Goal: Transaction & Acquisition: Subscribe to service/newsletter

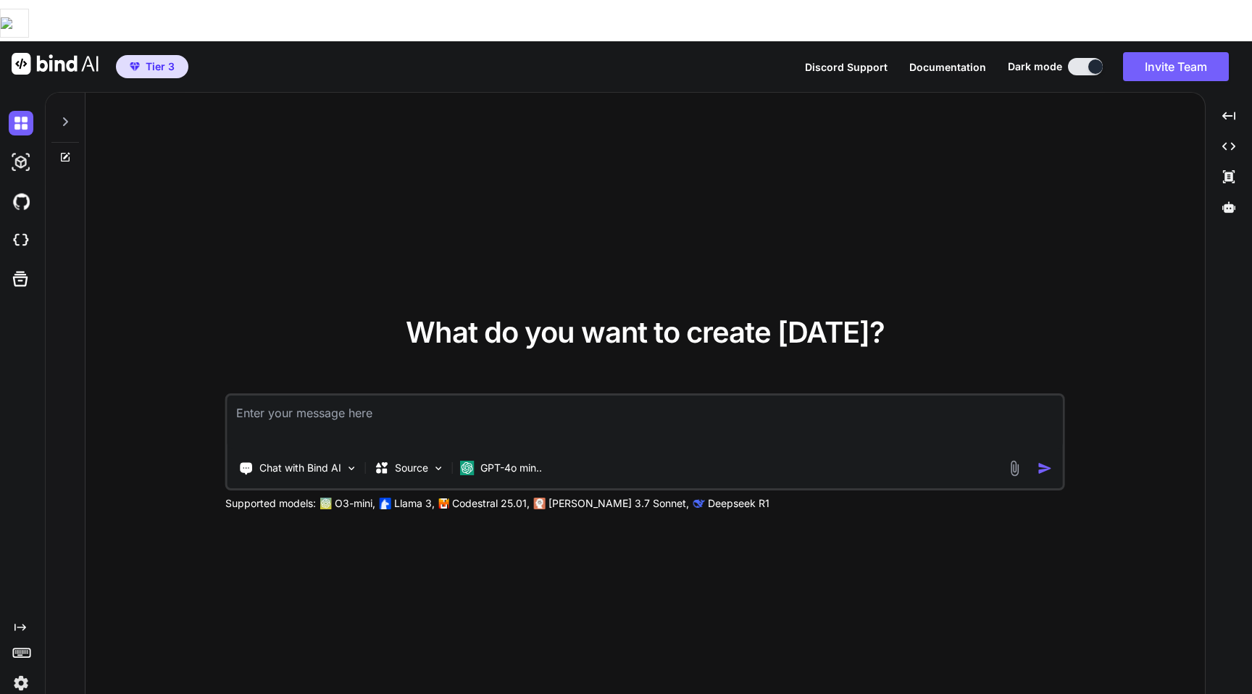
click at [28, 671] on img at bounding box center [21, 683] width 25 height 25
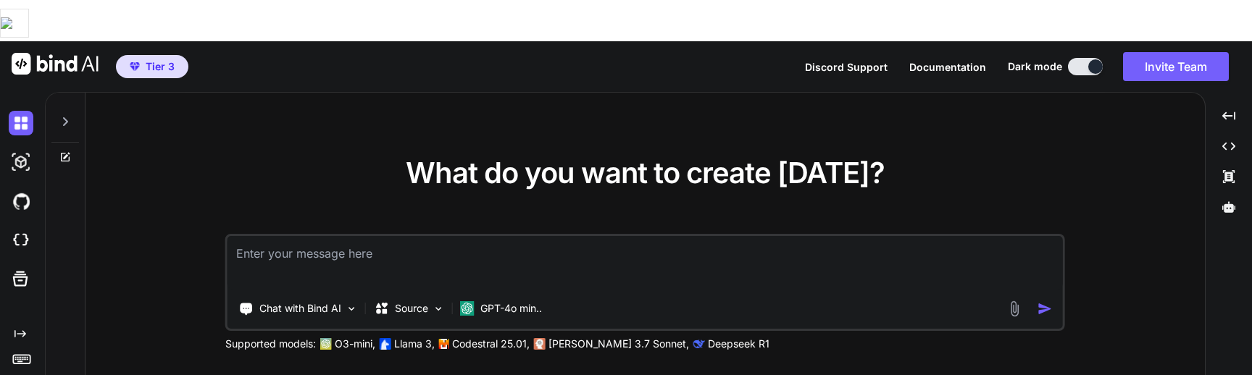
type textarea "x"
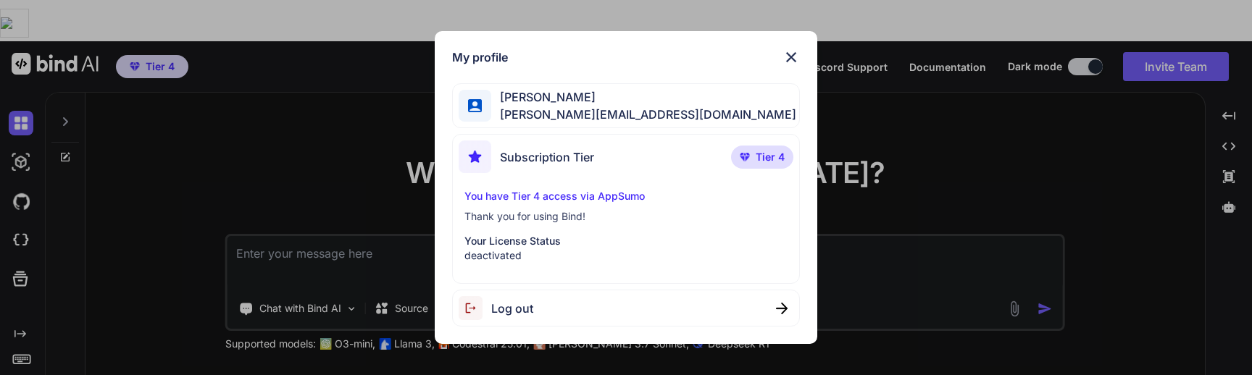
click at [193, 200] on div "My profile Gordan Metz gordon-metz@nicheful.io Subscription Tier Tier 4 You hav…" at bounding box center [626, 187] width 1252 height 375
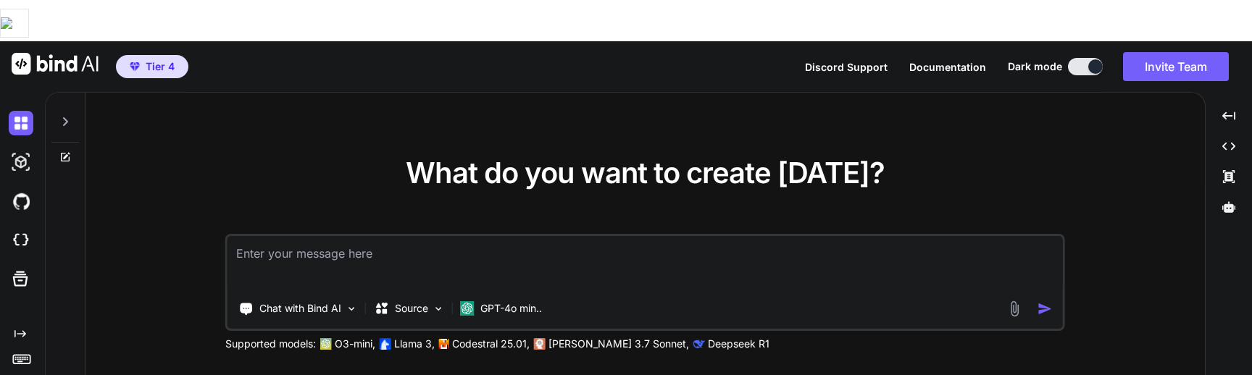
type textarea "x"
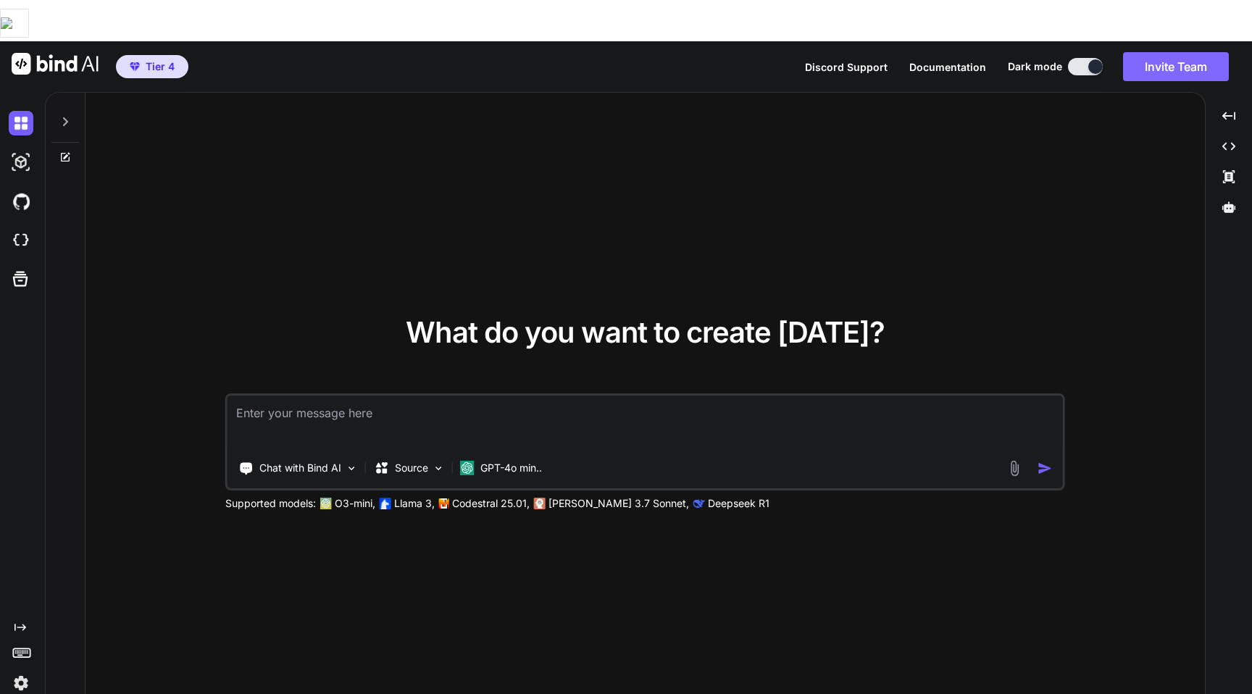
click at [1175, 52] on button "Invite Team" at bounding box center [1176, 66] width 106 height 29
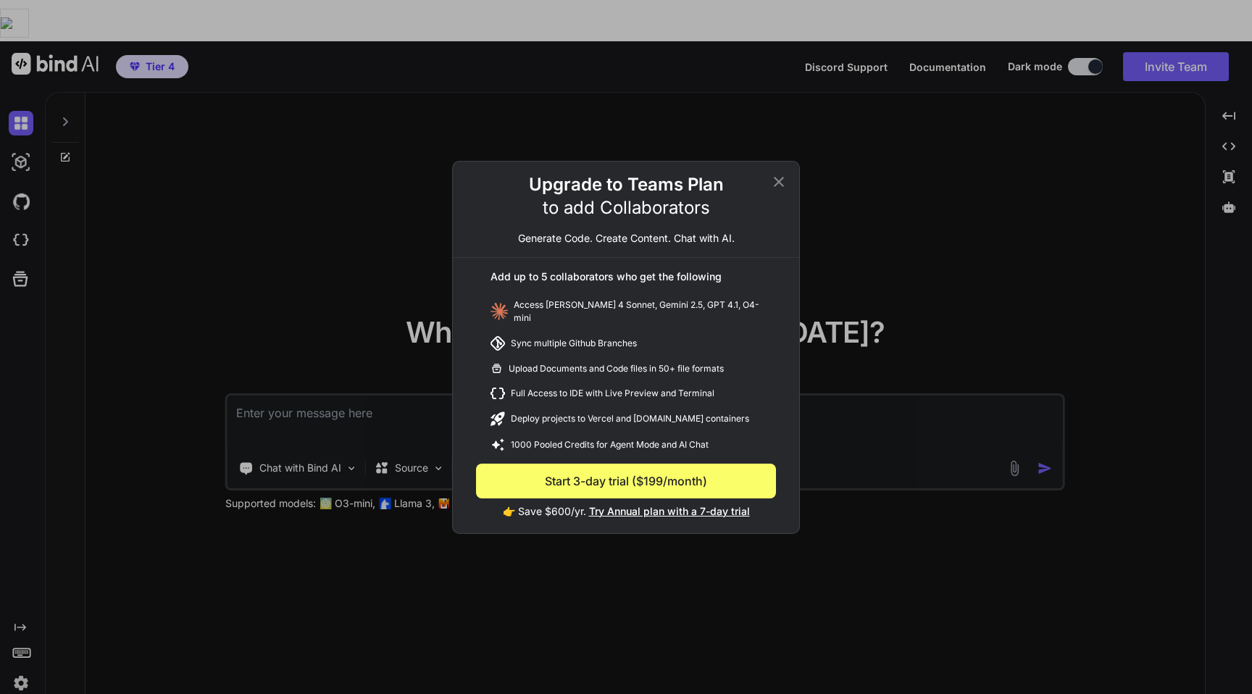
click at [620, 375] on span "Try Annual plan with a 7-day trial" at bounding box center [669, 511] width 161 height 12
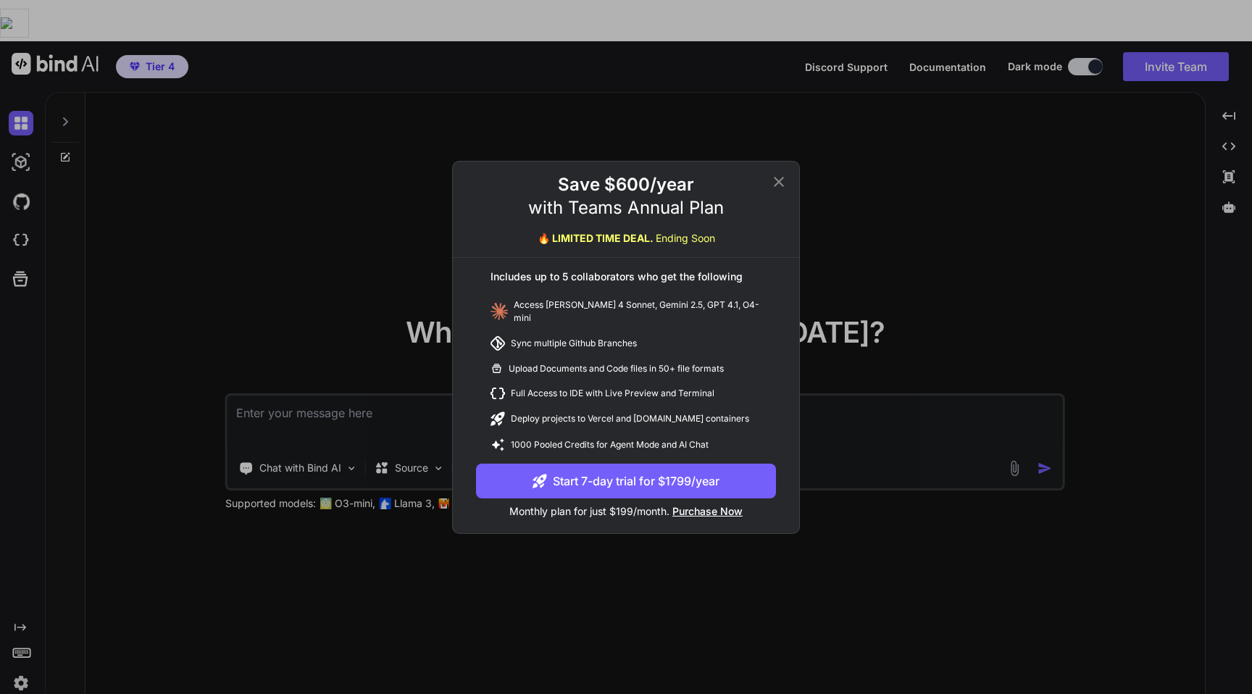
click at [772, 191] on icon at bounding box center [778, 181] width 17 height 17
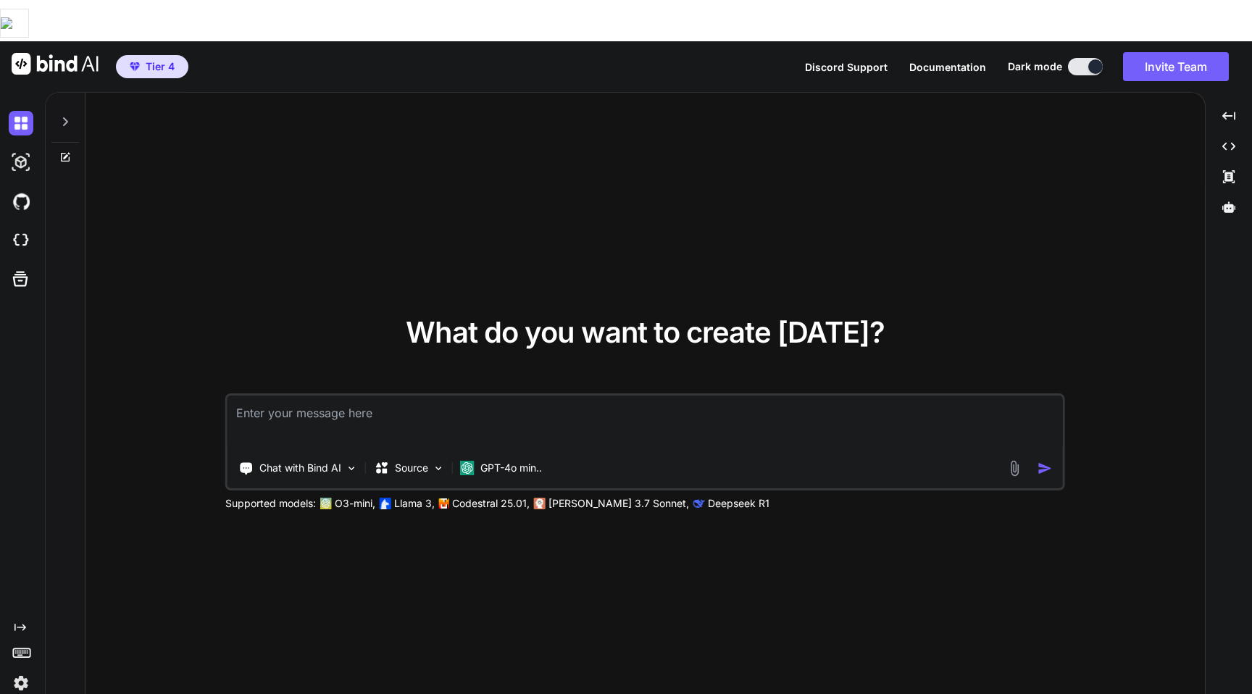
click at [150, 59] on span "Tier 4" at bounding box center [160, 66] width 29 height 14
click at [20, 375] on img at bounding box center [21, 683] width 25 height 25
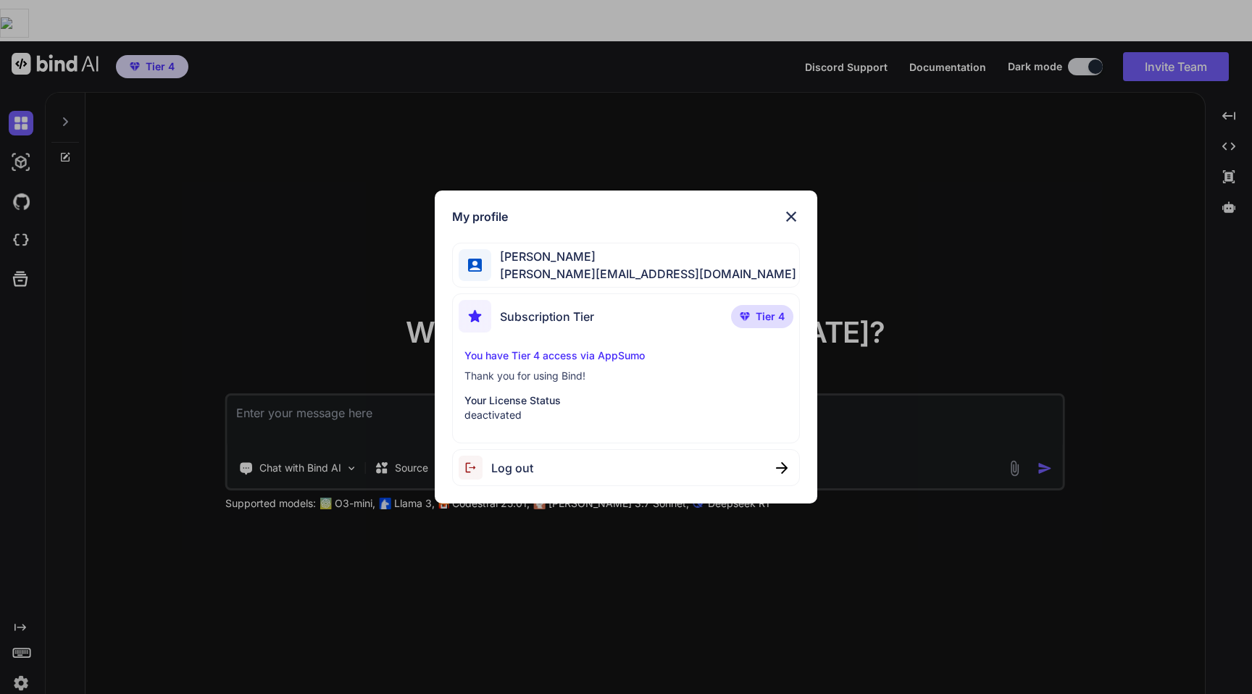
click at [558, 360] on p "You have Tier 4 access via AppSumo" at bounding box center [626, 356] width 323 height 14
click at [891, 181] on div "My profile Gordan Metz gordon-metz@nicheful.io Subscription Tier Tier 4 You hav…" at bounding box center [626, 347] width 1252 height 694
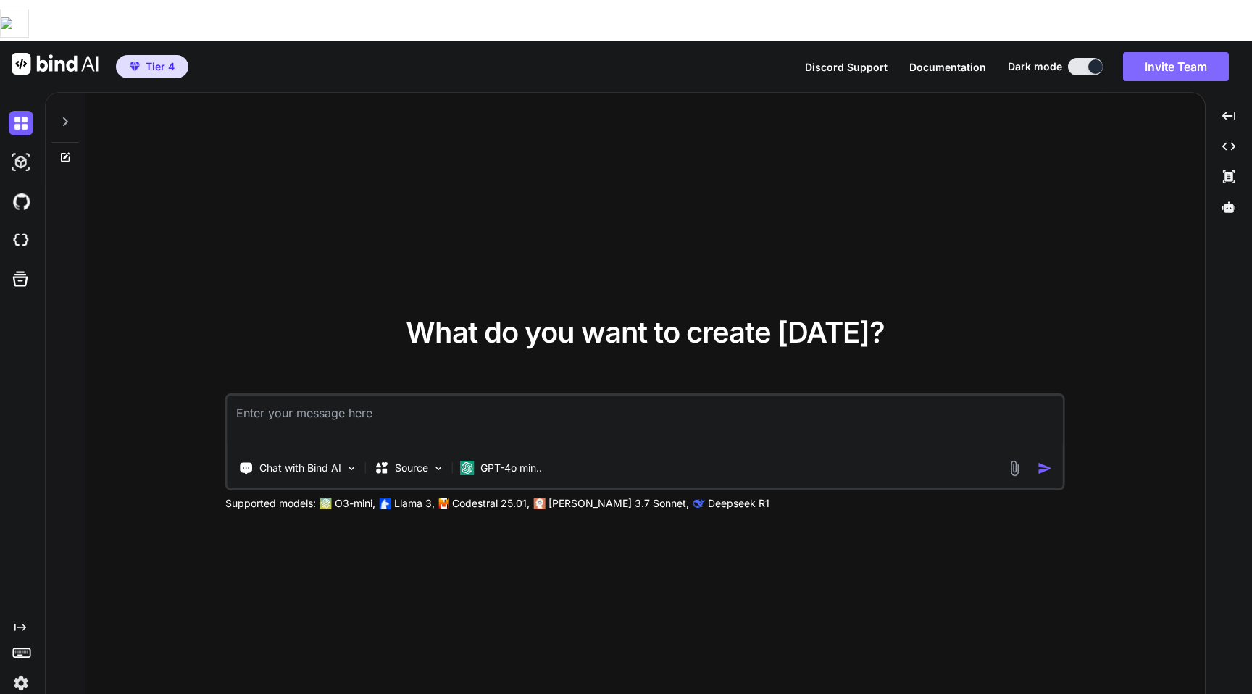
click at [1178, 52] on button "Invite Team" at bounding box center [1176, 66] width 106 height 29
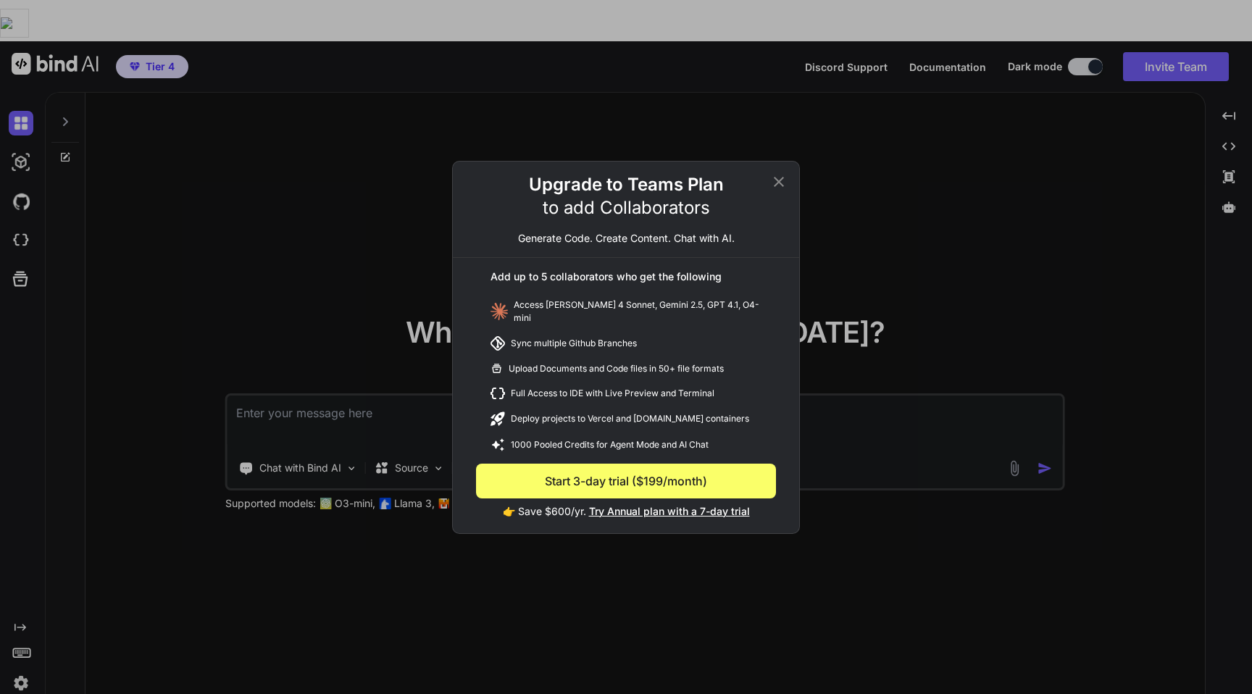
click at [636, 375] on span "Try Annual plan with a 7-day trial" at bounding box center [669, 511] width 161 height 12
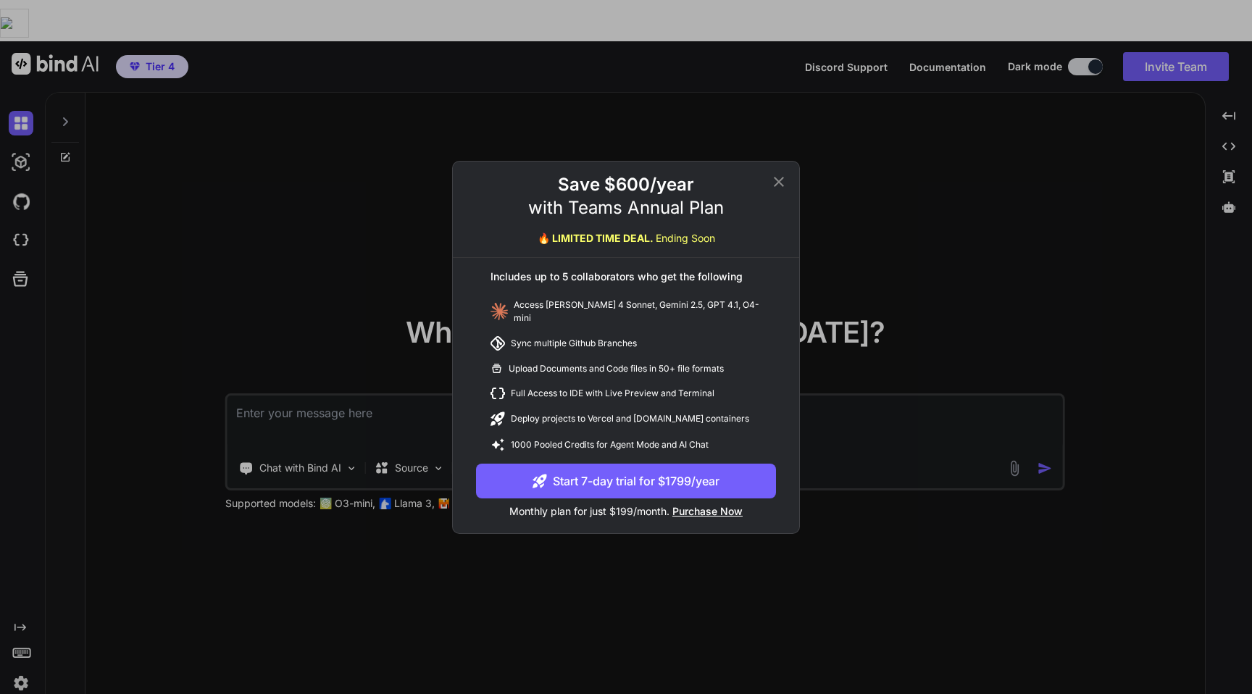
click at [634, 375] on button "Start 7-day trial for $1799/year" at bounding box center [626, 481] width 300 height 35
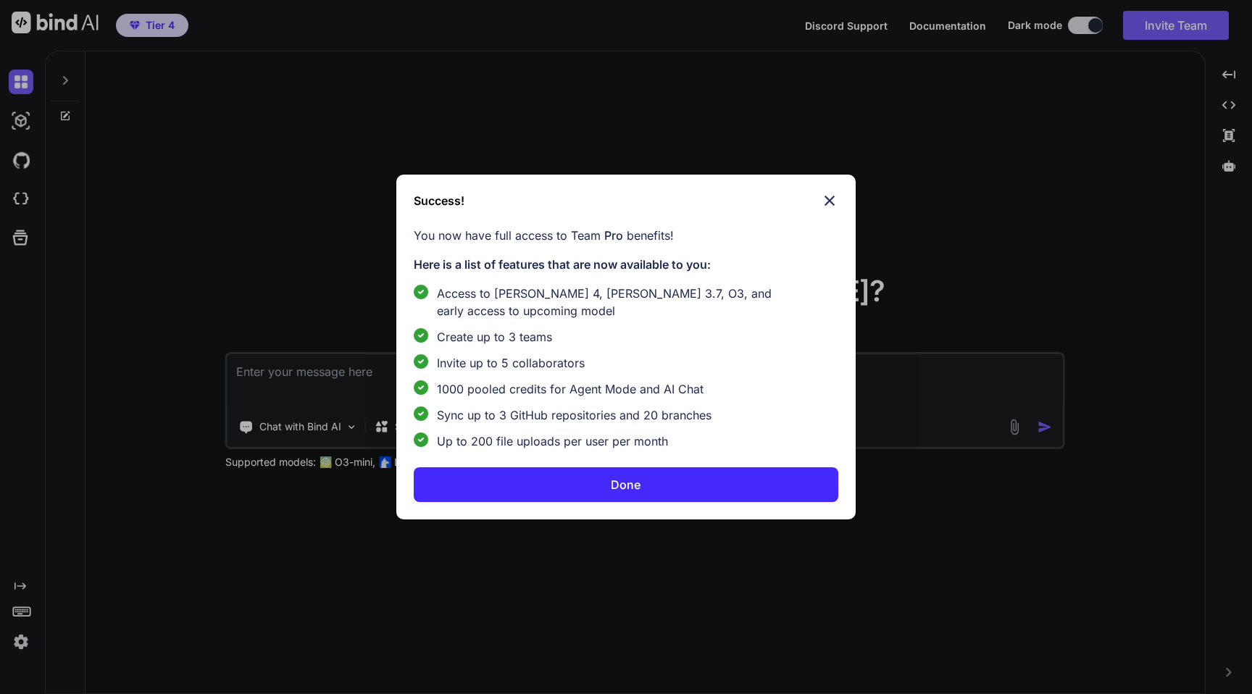
type textarea "x"
click at [642, 490] on button "Done" at bounding box center [626, 484] width 425 height 35
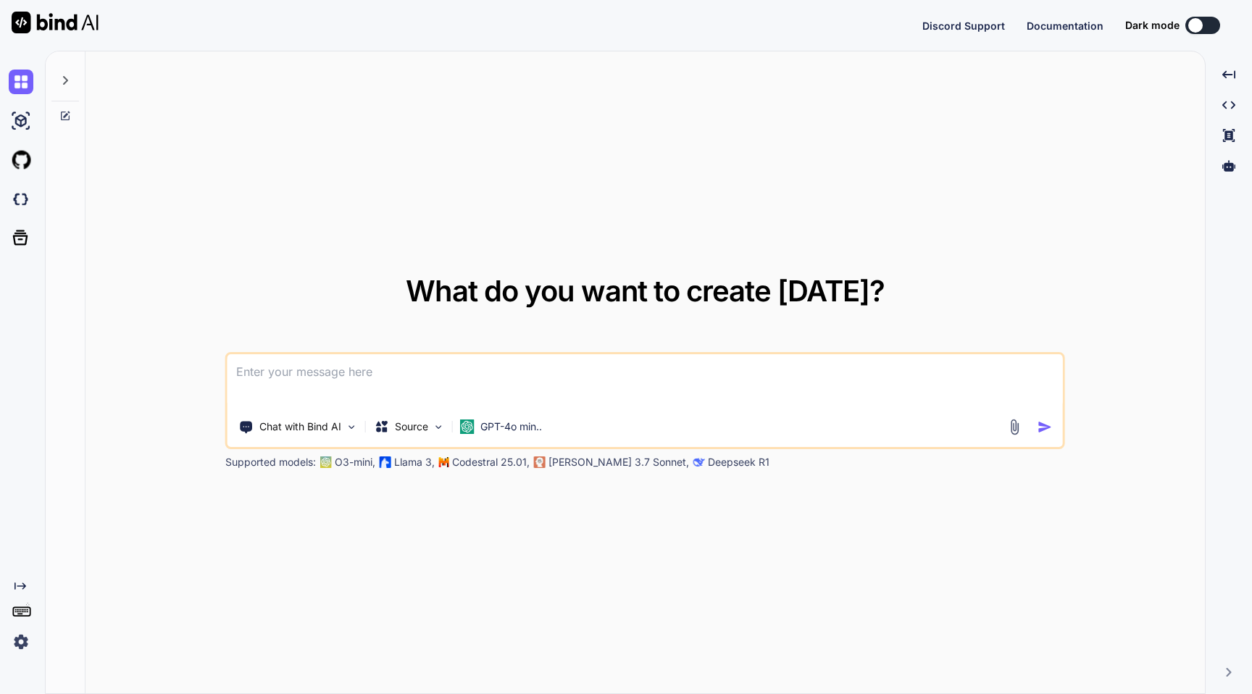
click at [20, 641] on img at bounding box center [21, 642] width 25 height 25
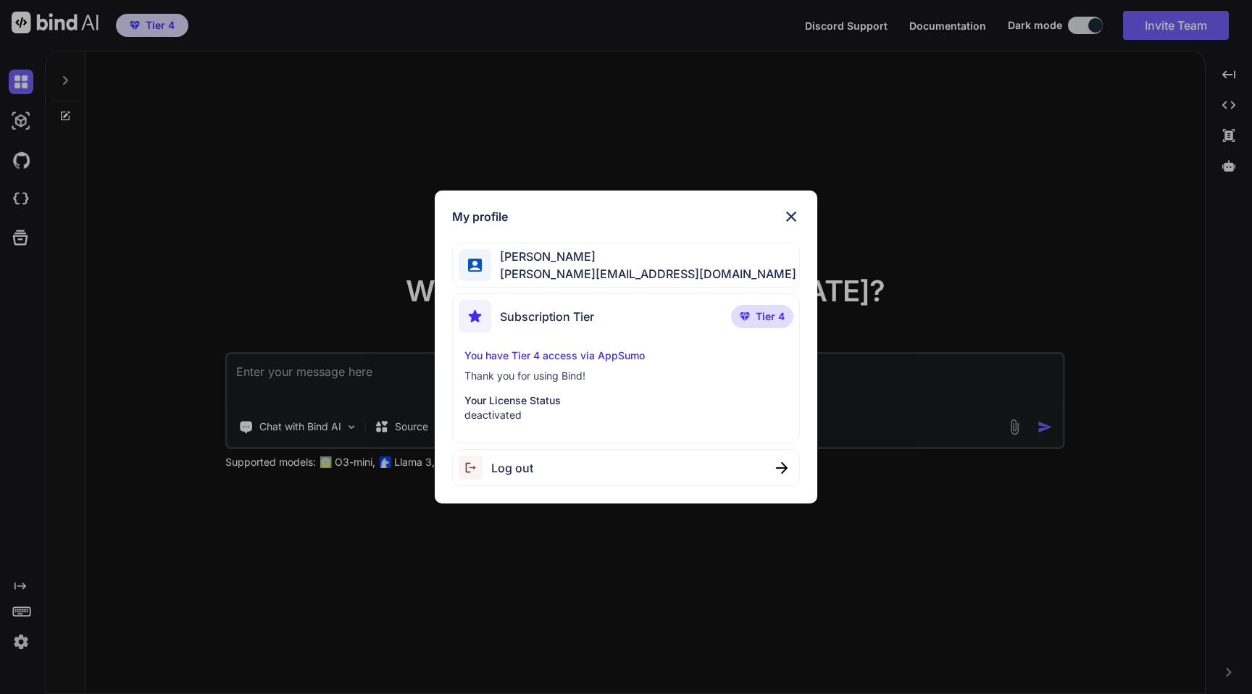
type textarea "x"
click at [978, 184] on div "My profile [PERSON_NAME] [PERSON_NAME][EMAIL_ADDRESS][DOMAIN_NAME] Subscription…" at bounding box center [626, 347] width 1252 height 694
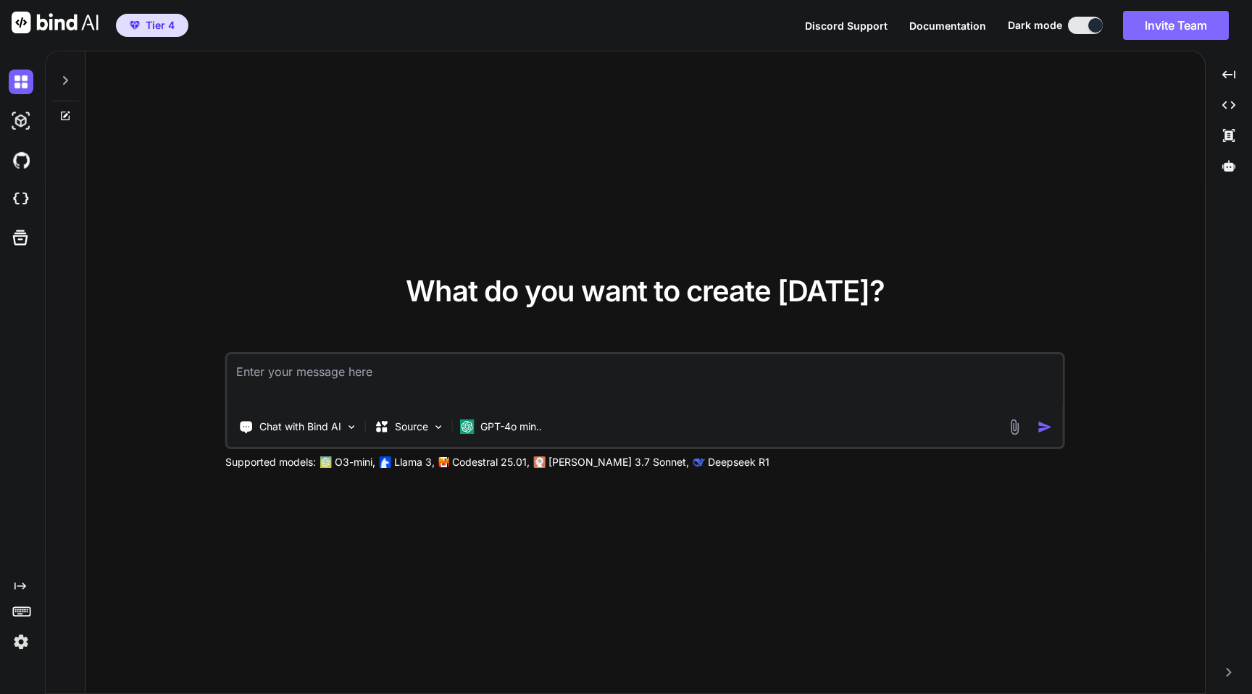
click at [1141, 37] on button "Invite Team" at bounding box center [1176, 25] width 106 height 29
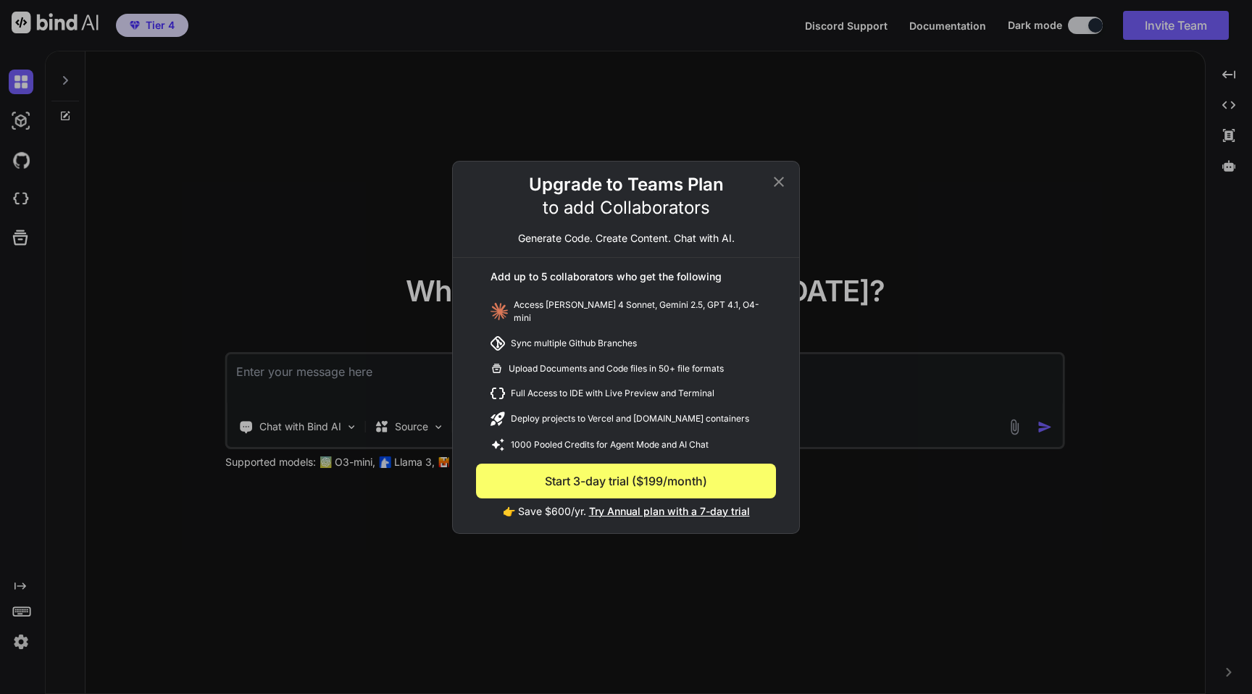
click at [775, 186] on icon at bounding box center [779, 181] width 10 height 10
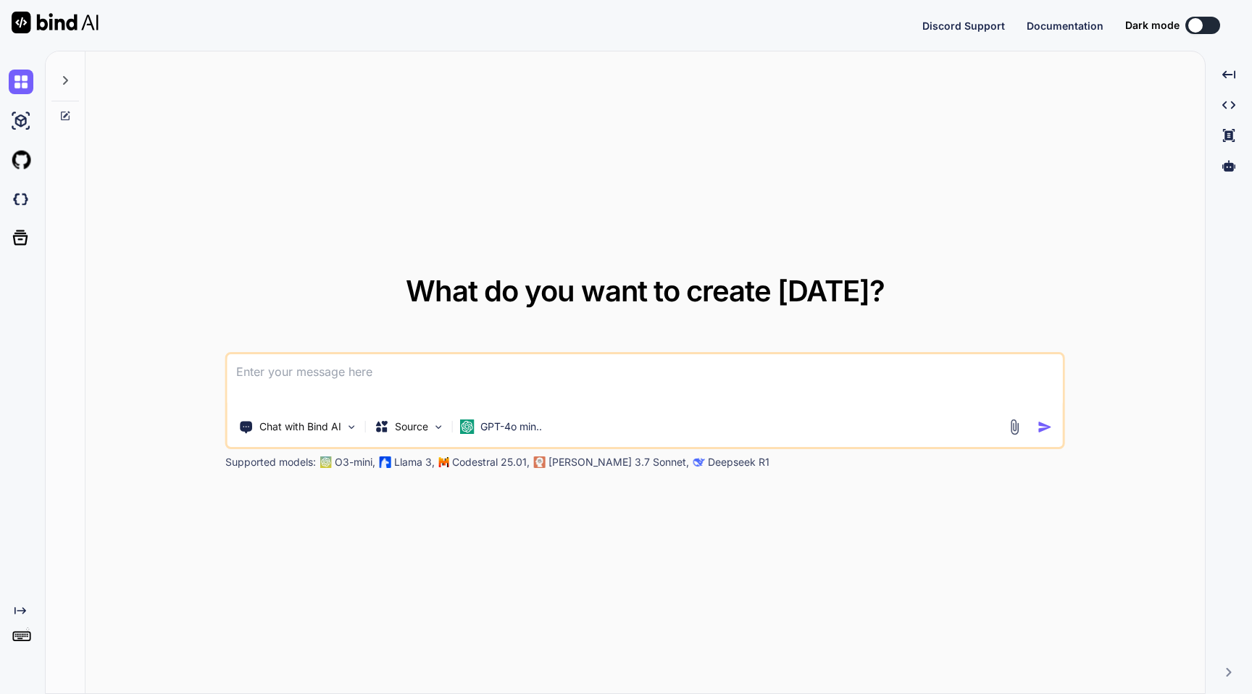
type textarea "x"
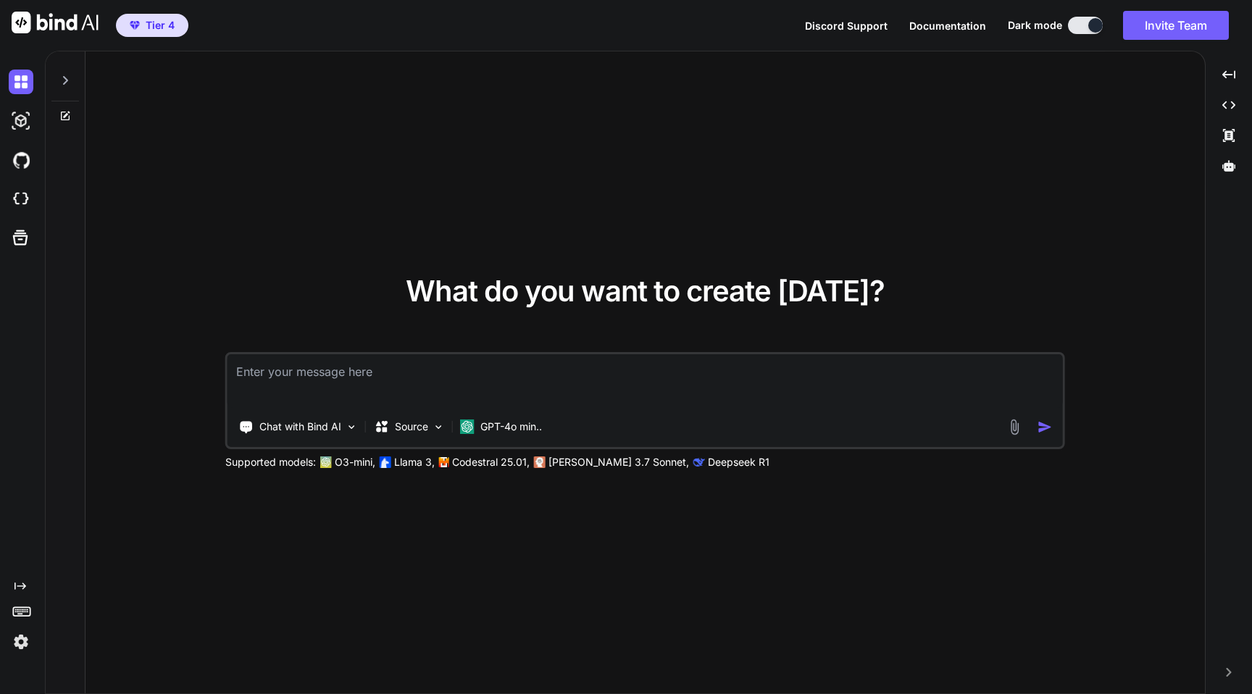
click at [15, 641] on img at bounding box center [21, 642] width 25 height 25
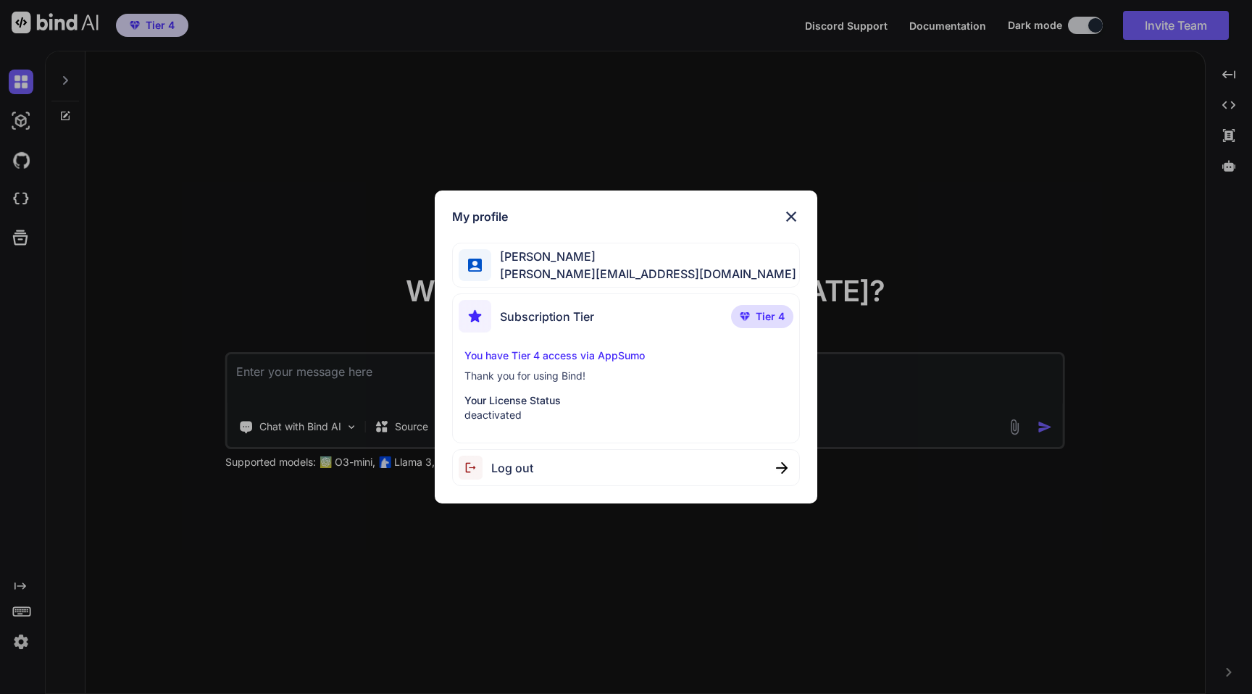
click at [835, 80] on div "My profile Gordan Metz gordon-metz@nicheful.io Subscription Tier Tier 4 You hav…" at bounding box center [626, 347] width 1252 height 694
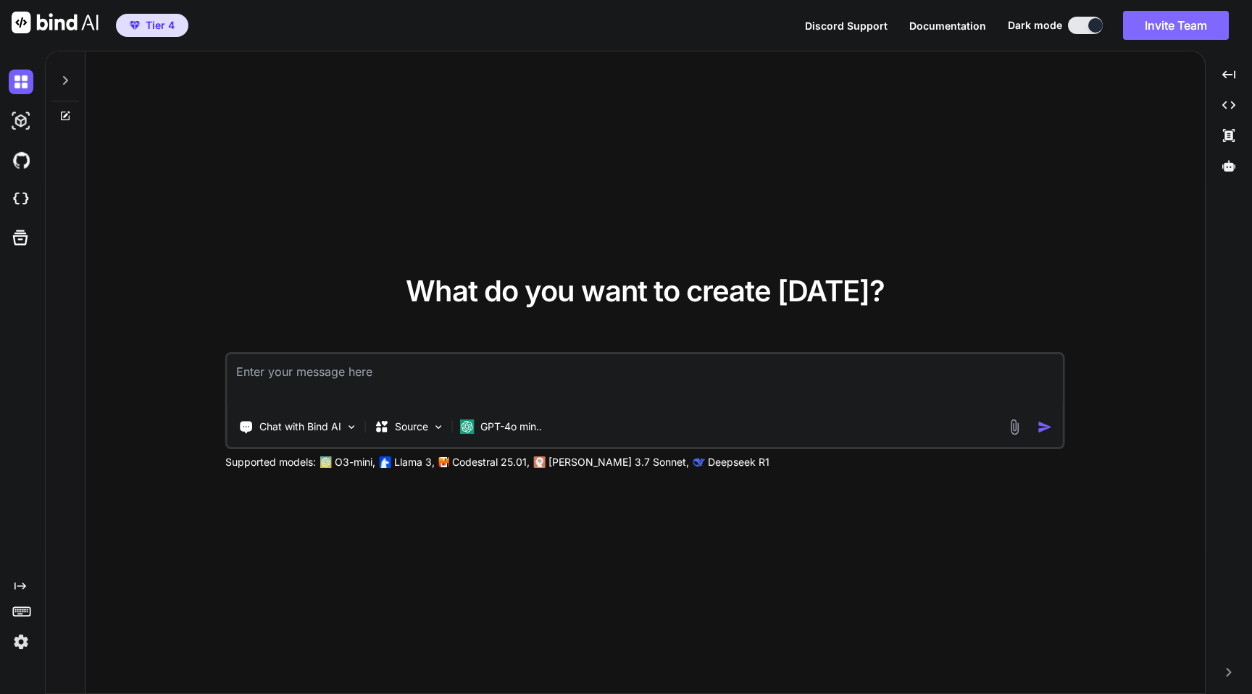
click at [1161, 23] on button "Invite Team" at bounding box center [1176, 25] width 106 height 29
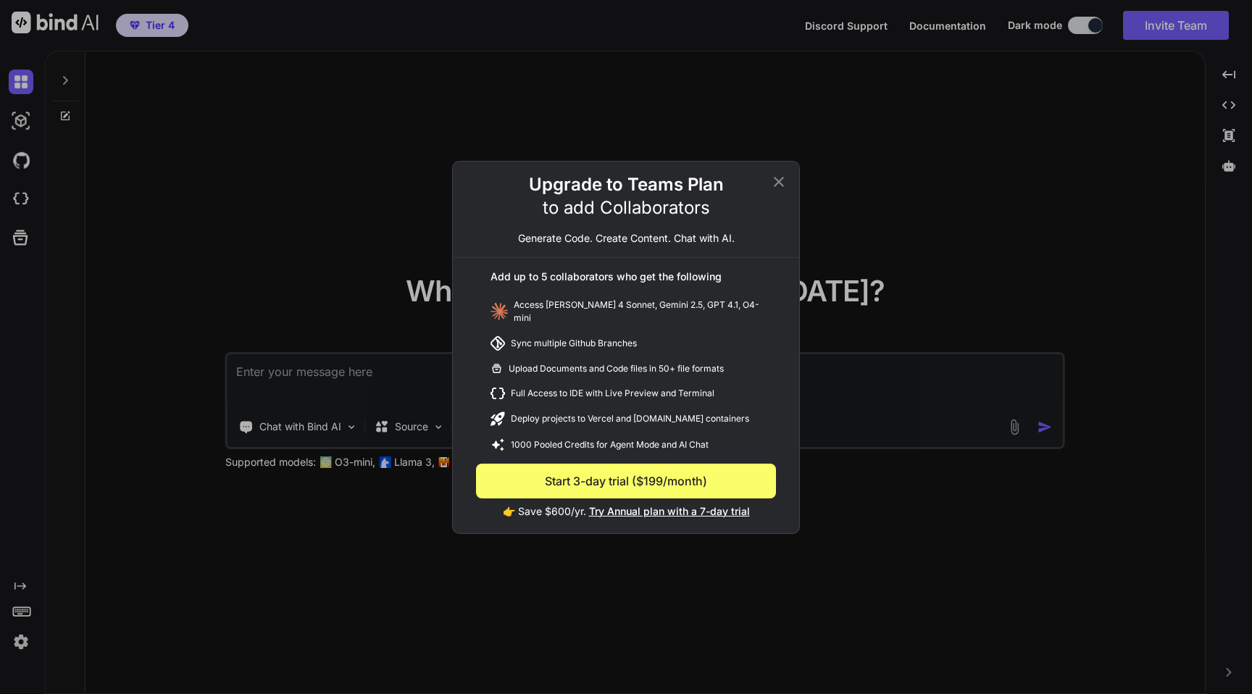
click at [688, 506] on span "Try Annual plan with a 7-day trial" at bounding box center [669, 511] width 161 height 12
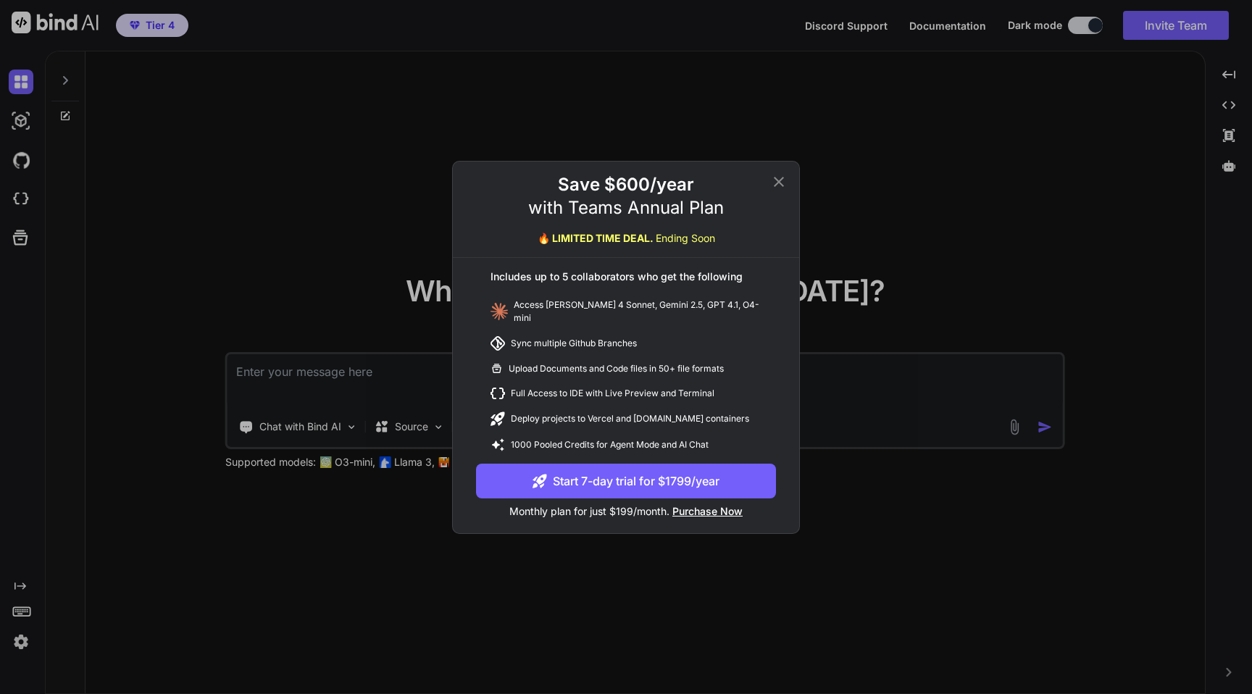
click at [641, 478] on button "Start 7-day trial for $1799/year" at bounding box center [626, 481] width 300 height 35
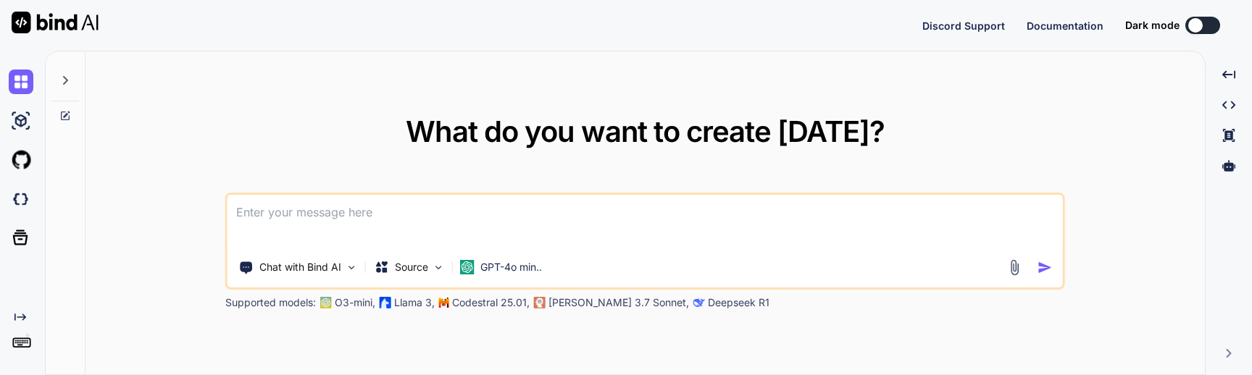
type textarea "x"
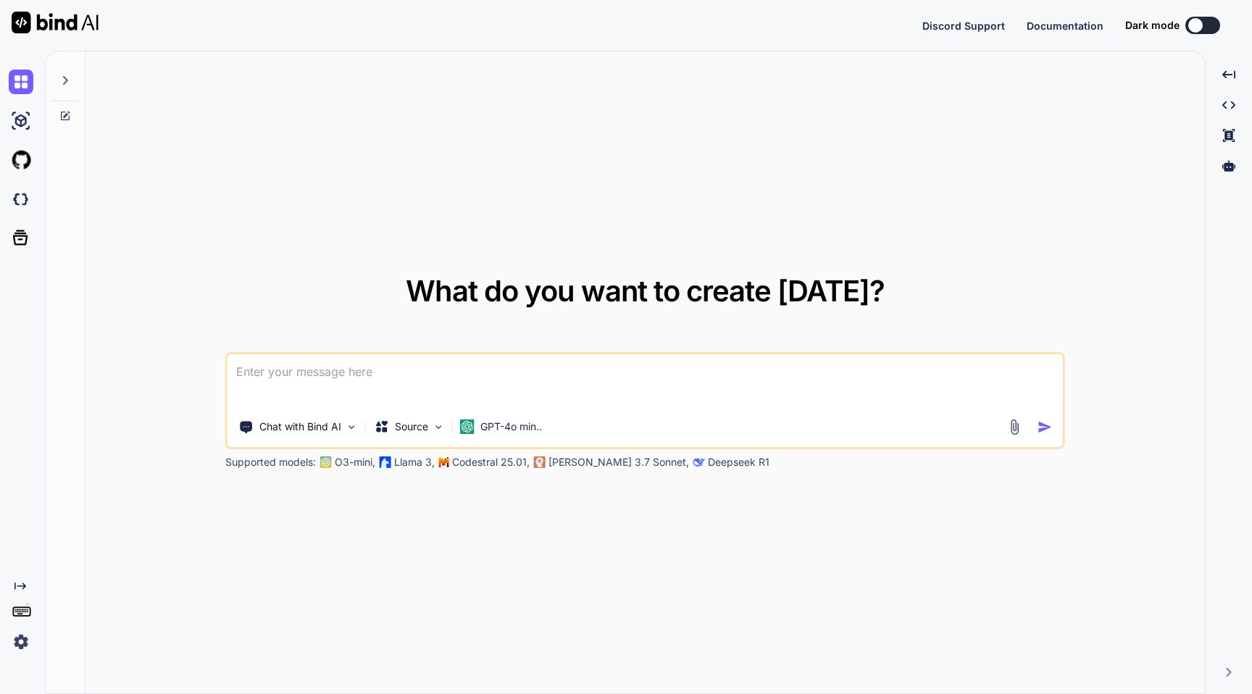
click at [22, 641] on img at bounding box center [21, 642] width 25 height 25
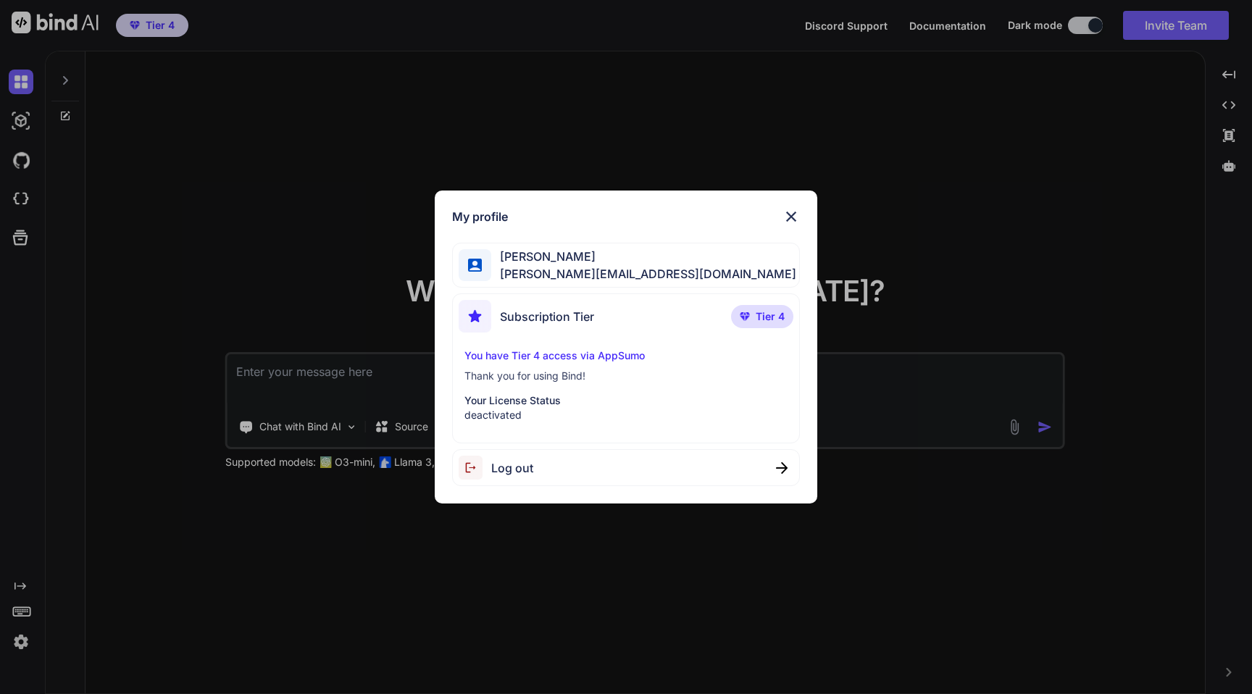
type textarea "x"
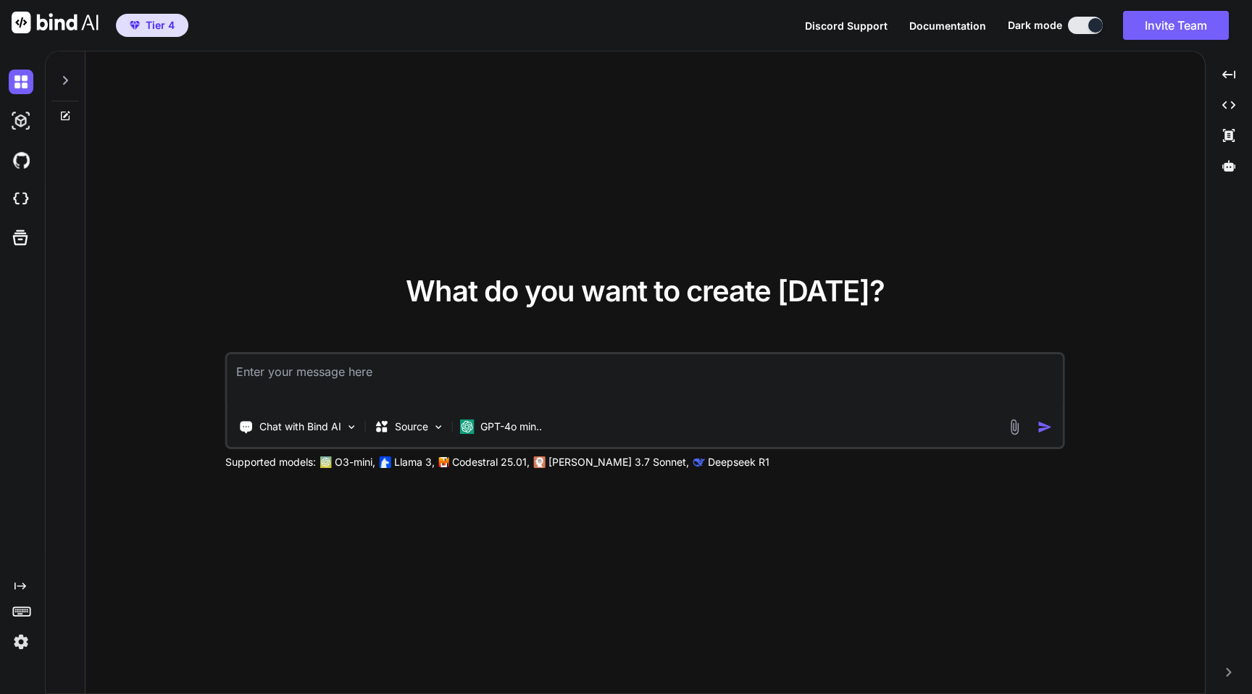
type textarea "x"
click at [18, 643] on img at bounding box center [21, 642] width 25 height 25
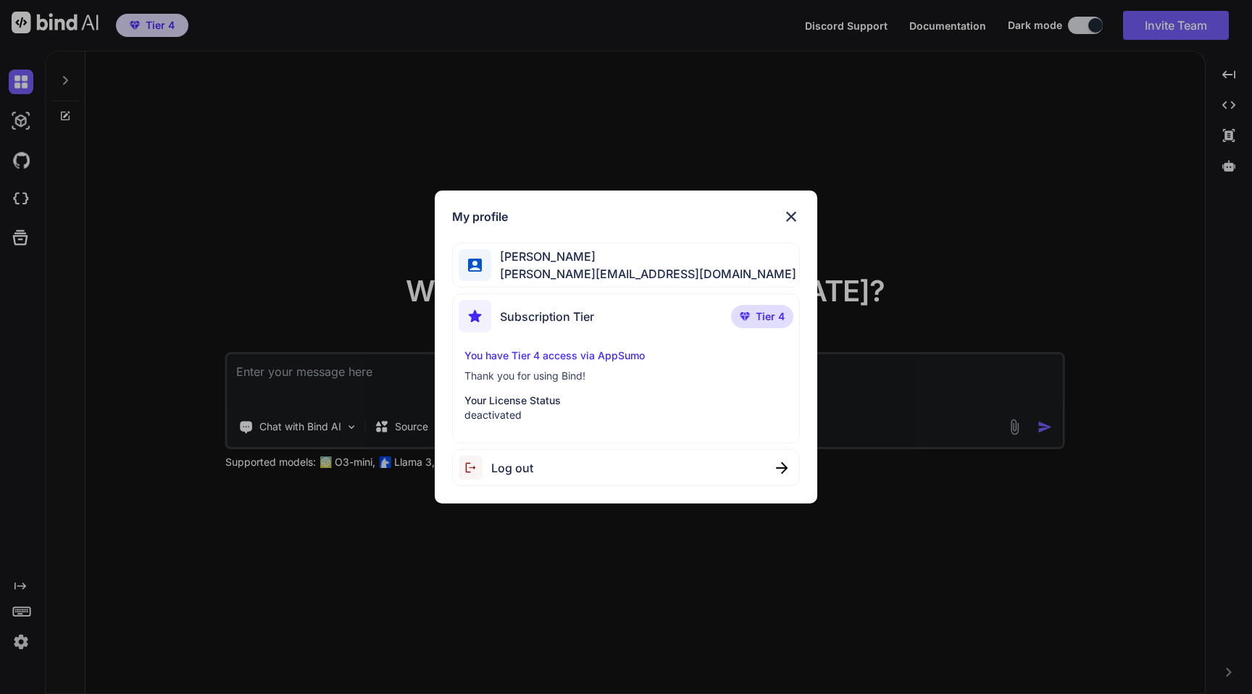
click at [191, 290] on div "My profile Gordan Metz gordon-metz@nicheful.io Subscription Tier Tier 4 You hav…" at bounding box center [626, 347] width 1252 height 694
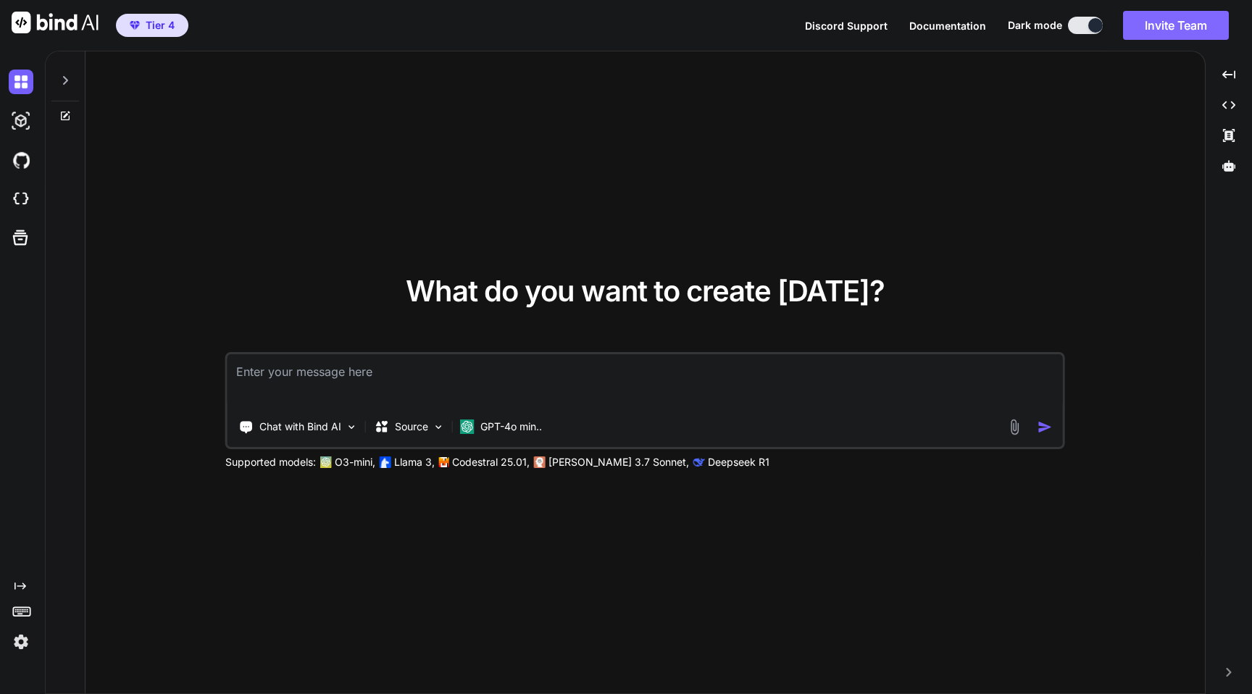
click at [1136, 29] on button "Invite Team" at bounding box center [1176, 25] width 106 height 29
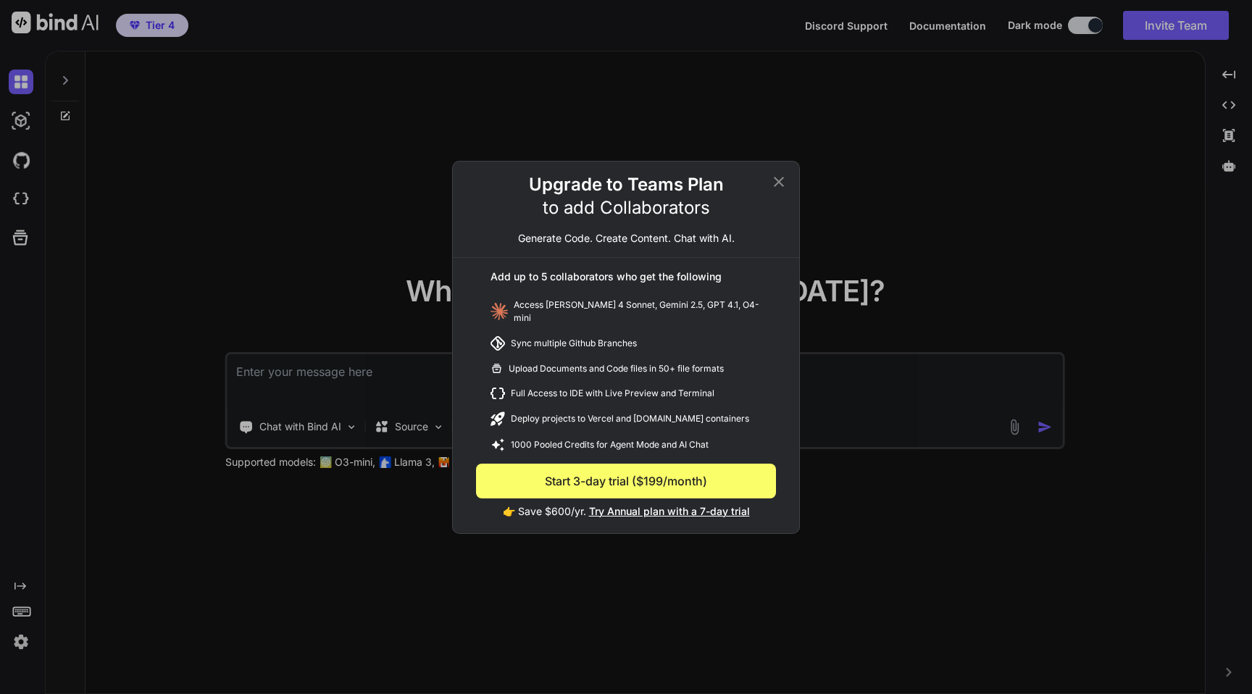
click at [655, 480] on button "Start 3-day trial ($199/month)" at bounding box center [626, 481] width 300 height 35
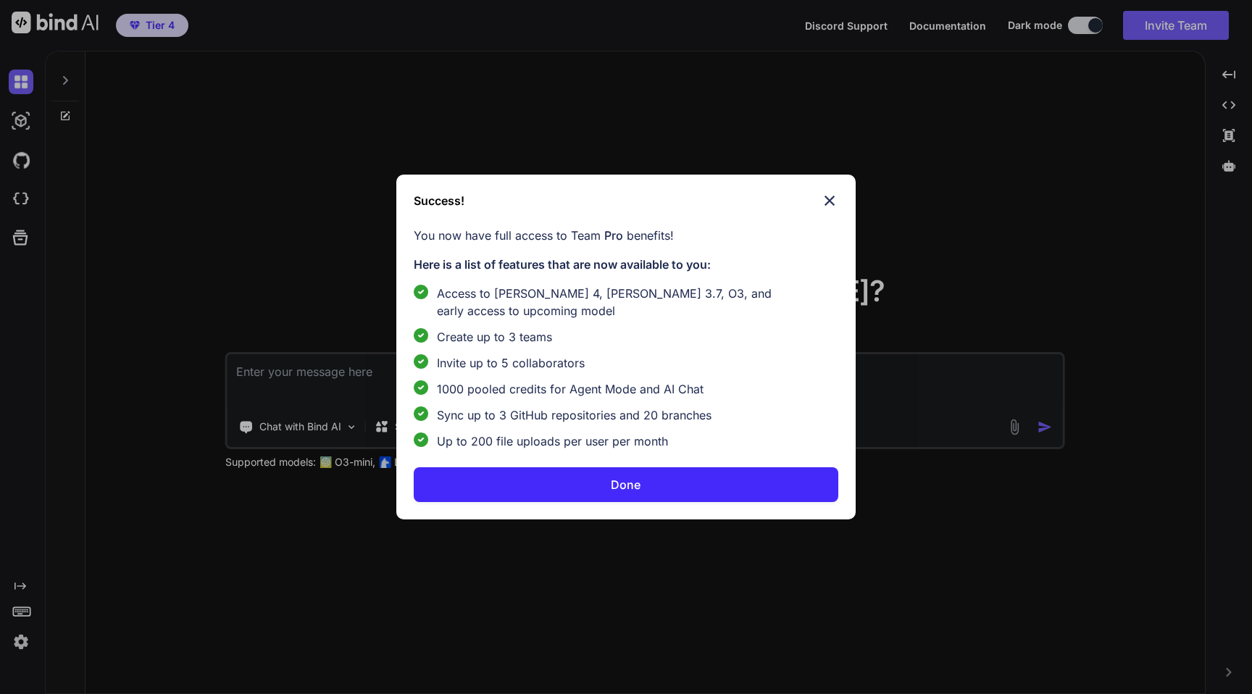
type textarea "x"
click at [654, 480] on button "Done" at bounding box center [626, 484] width 425 height 35
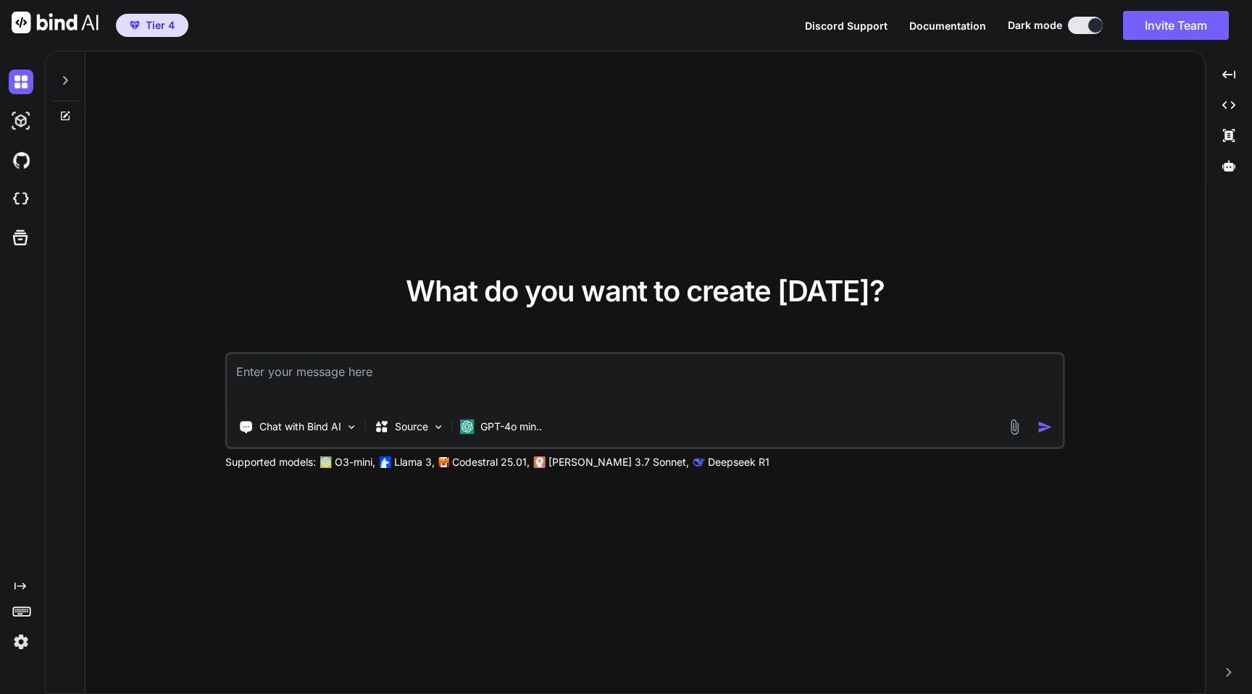
click at [20, 641] on img at bounding box center [21, 642] width 25 height 25
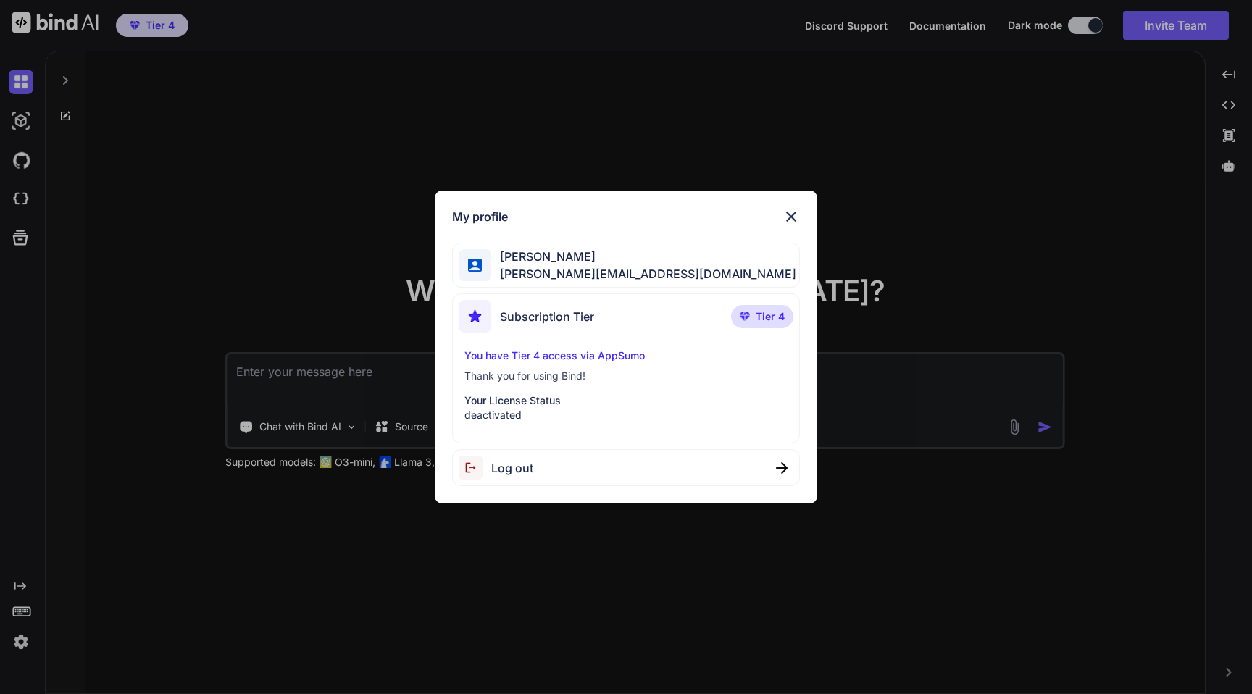
click at [157, 263] on div "My profile [PERSON_NAME] [PERSON_NAME][EMAIL_ADDRESS][DOMAIN_NAME] Subscription…" at bounding box center [626, 347] width 1252 height 694
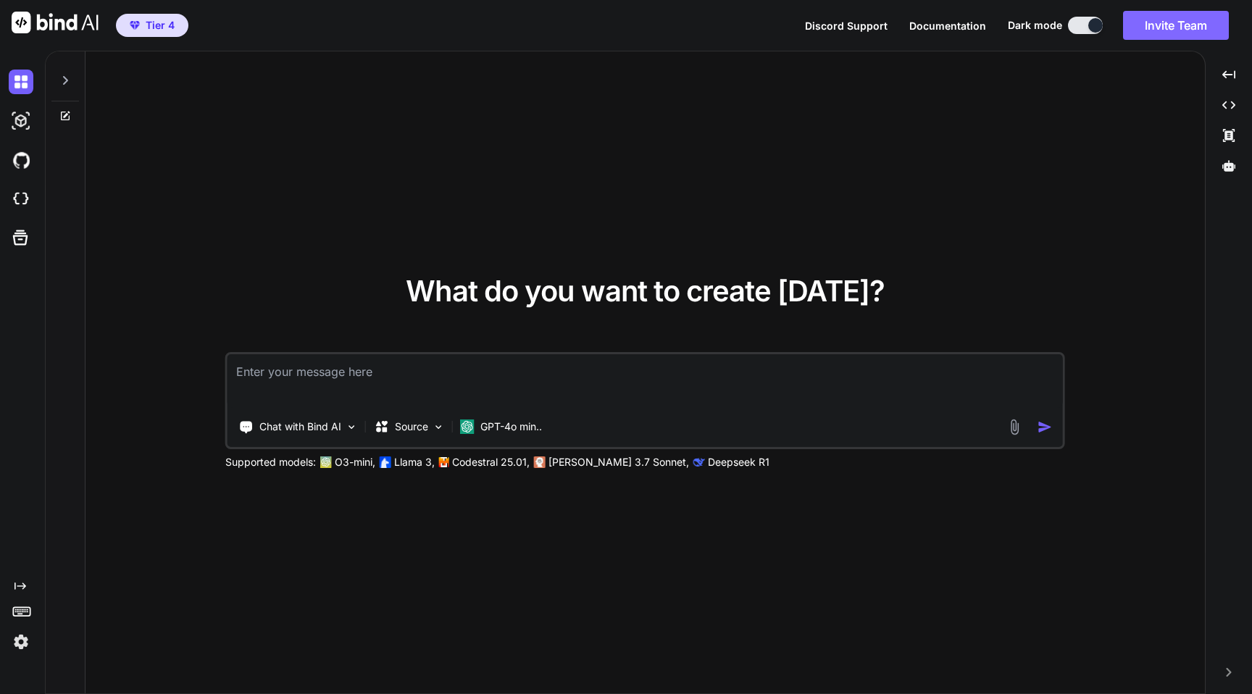
click at [1180, 15] on button "Invite Team" at bounding box center [1176, 25] width 106 height 29
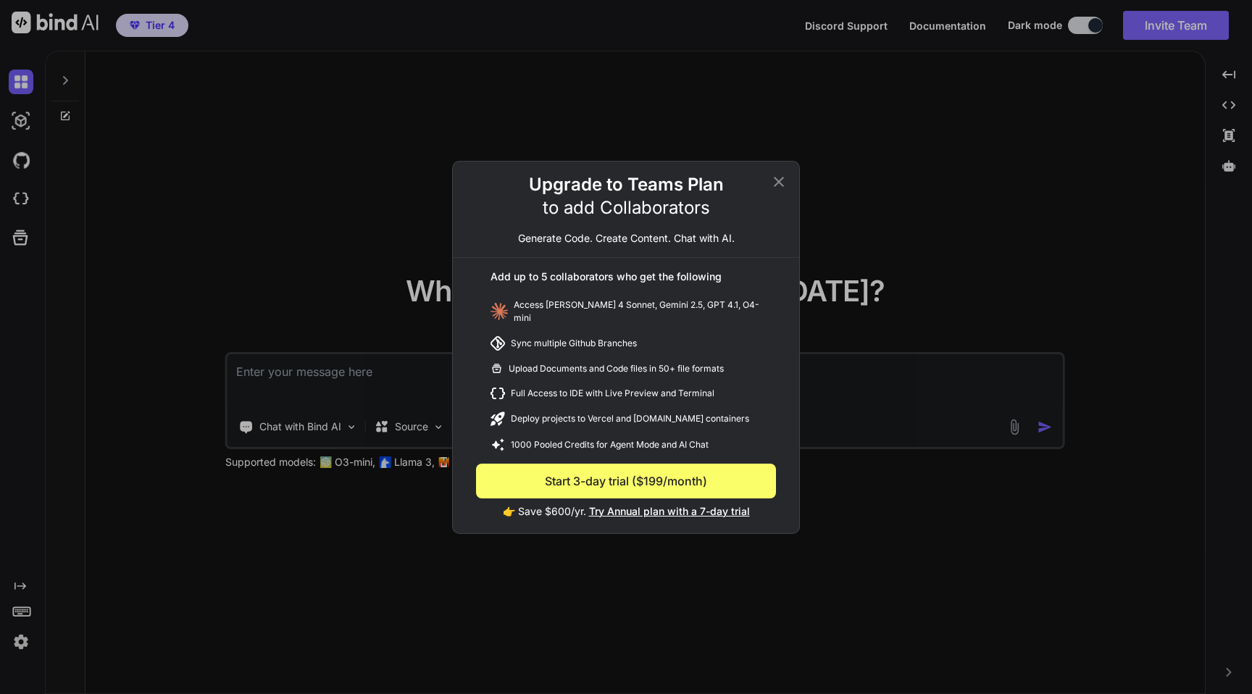
type textarea "x"
click at [775, 183] on icon at bounding box center [778, 181] width 17 height 17
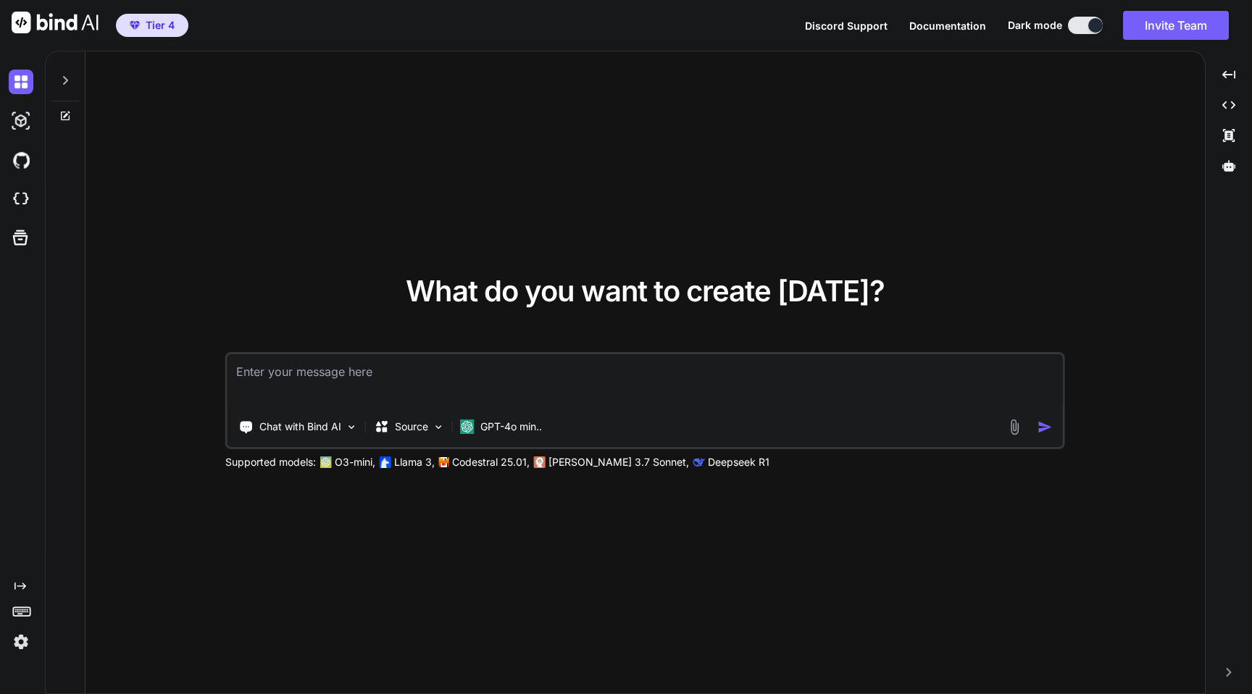
click at [20, 638] on img at bounding box center [21, 642] width 25 height 25
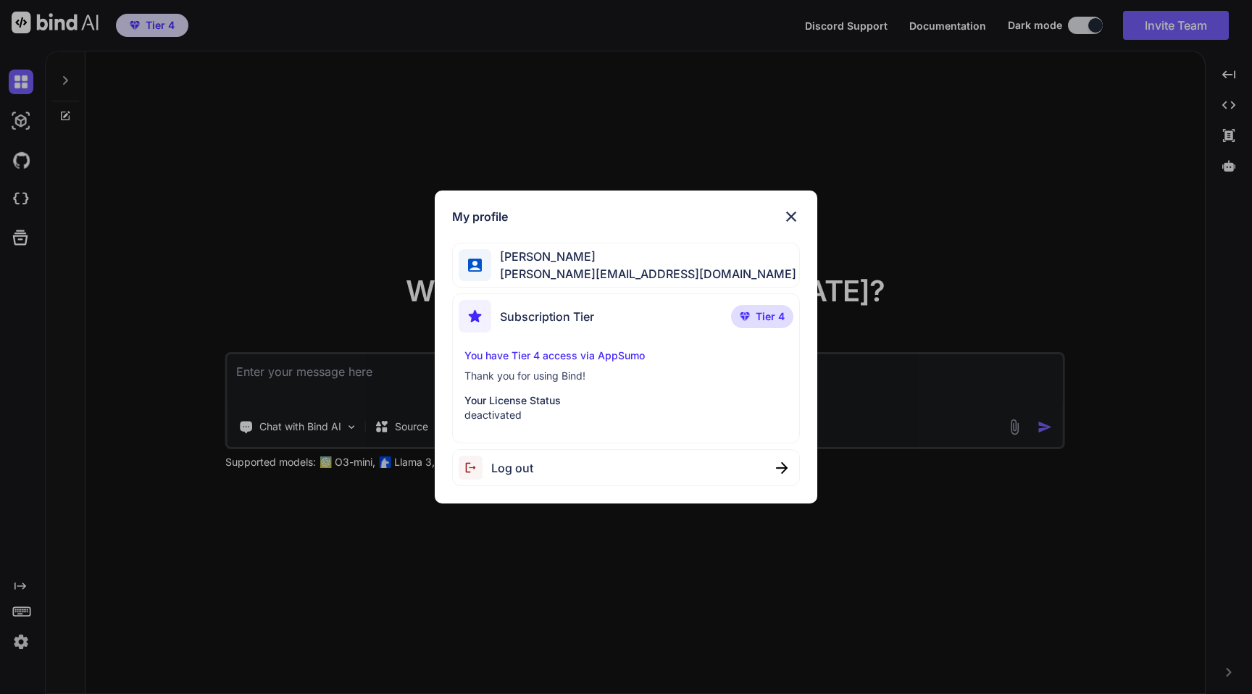
click at [220, 252] on div "My profile Gordan Metz gordon-metz@nicheful.io Subscription Tier Tier 4 You hav…" at bounding box center [626, 347] width 1252 height 694
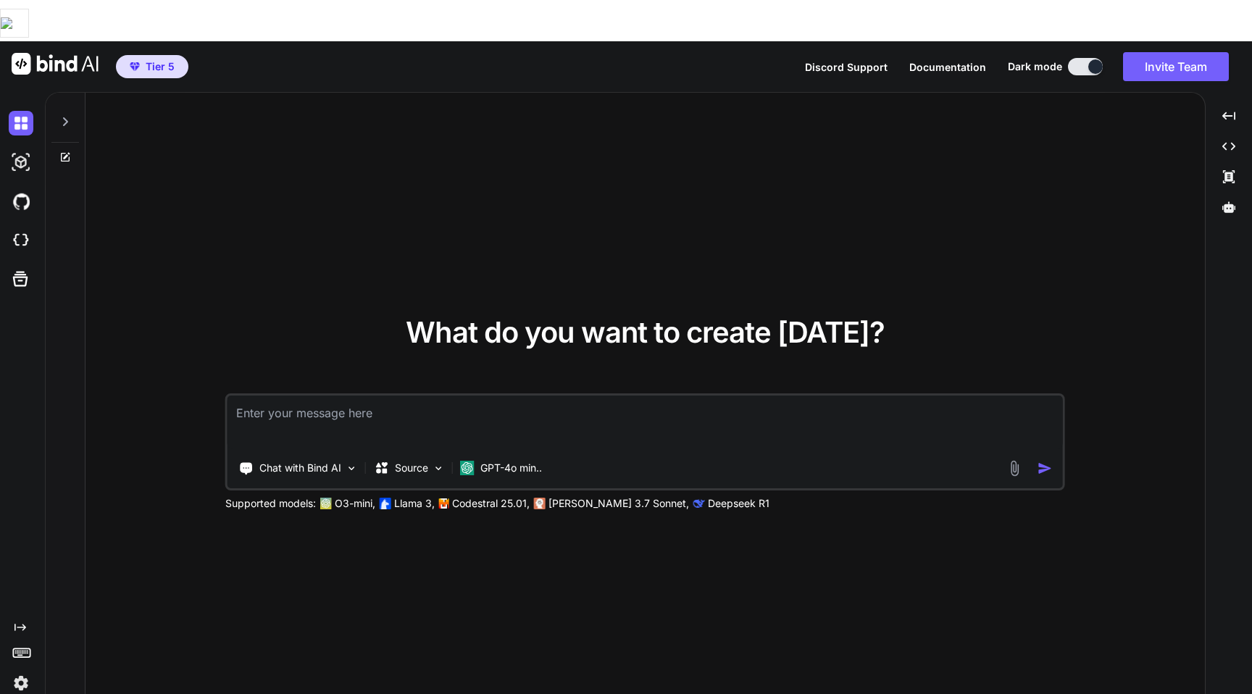
type textarea "x"
click at [20, 671] on img at bounding box center [21, 683] width 25 height 25
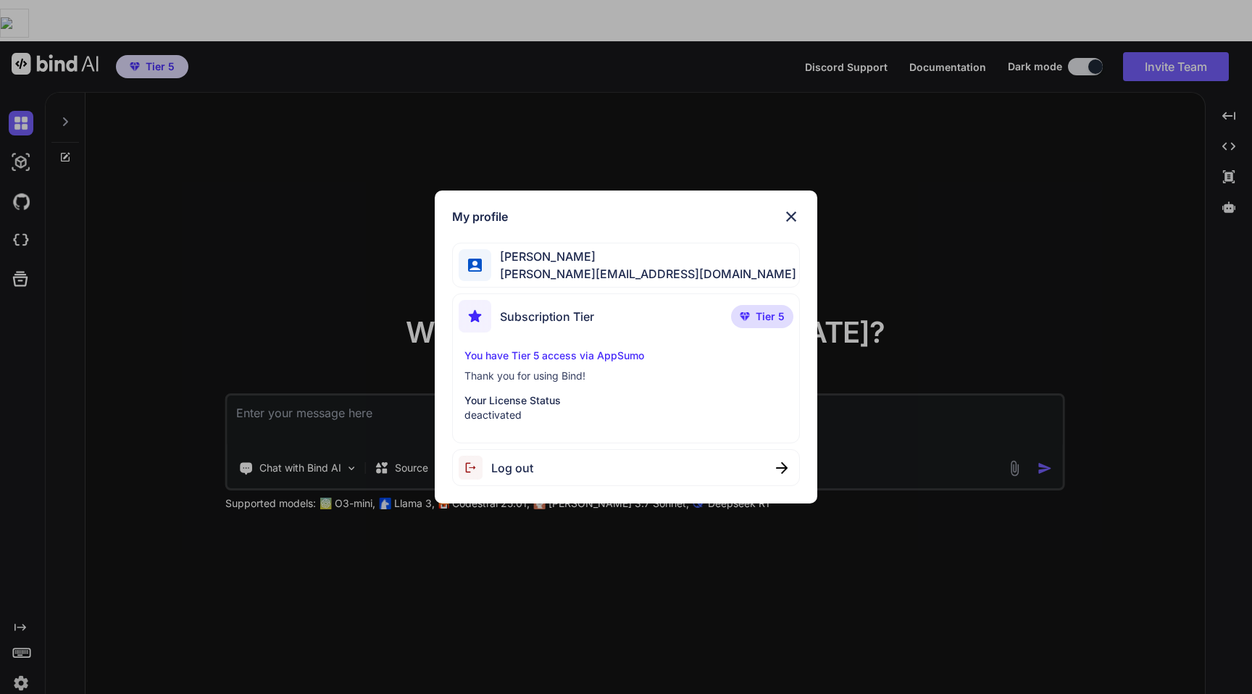
click at [148, 256] on div "My profile [PERSON_NAME] [PERSON_NAME][EMAIL_ADDRESS][DOMAIN_NAME] Subscription…" at bounding box center [626, 347] width 1252 height 694
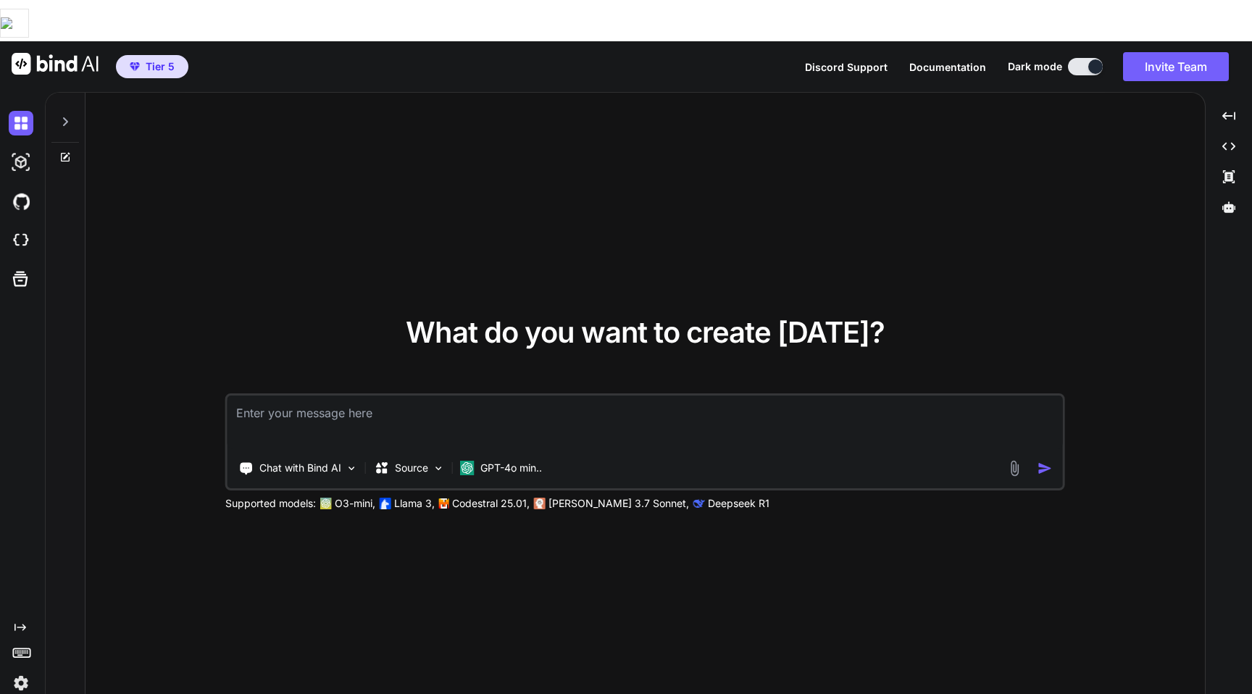
click at [17, 671] on img at bounding box center [21, 683] width 25 height 25
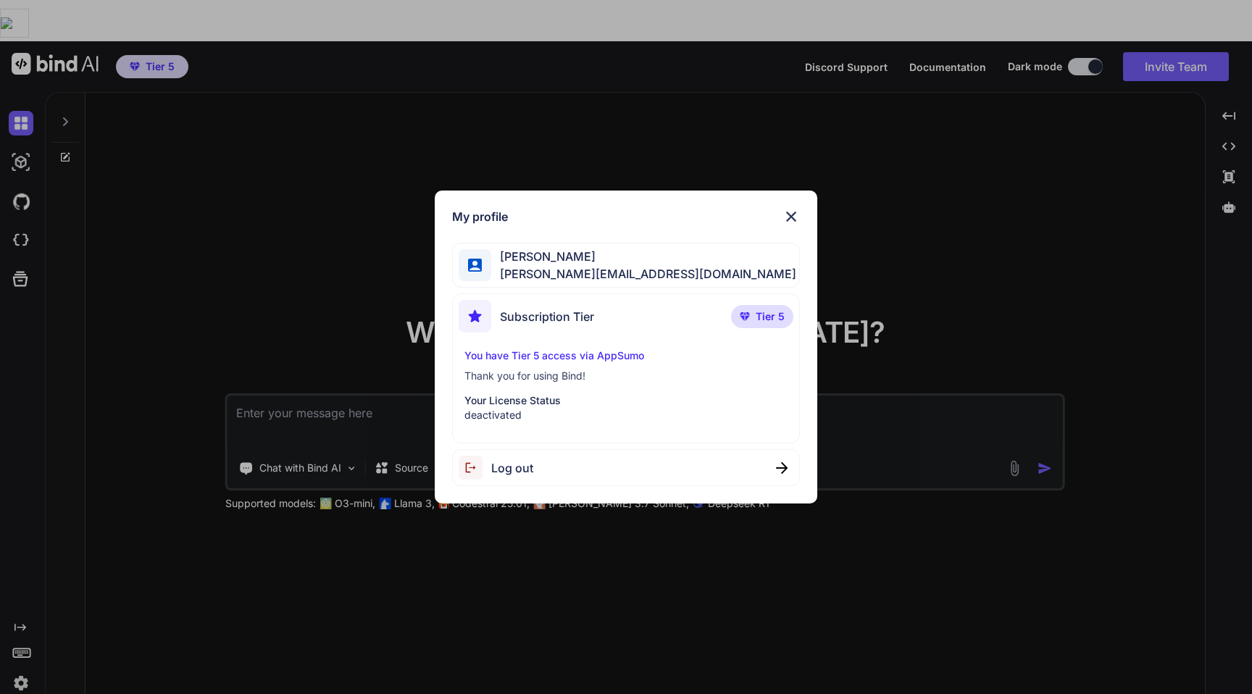
click at [514, 472] on span "Log out" at bounding box center [512, 467] width 42 height 17
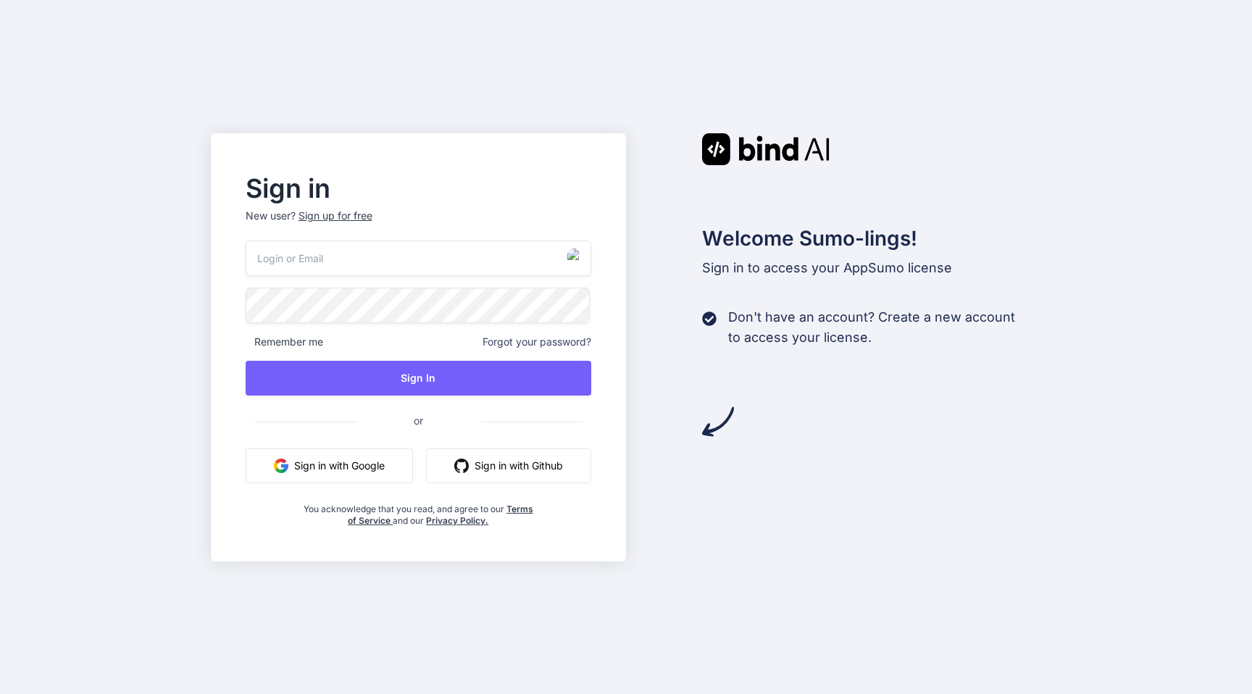
type input "[PERSON_NAME][EMAIL_ADDRESS][DOMAIN_NAME]"
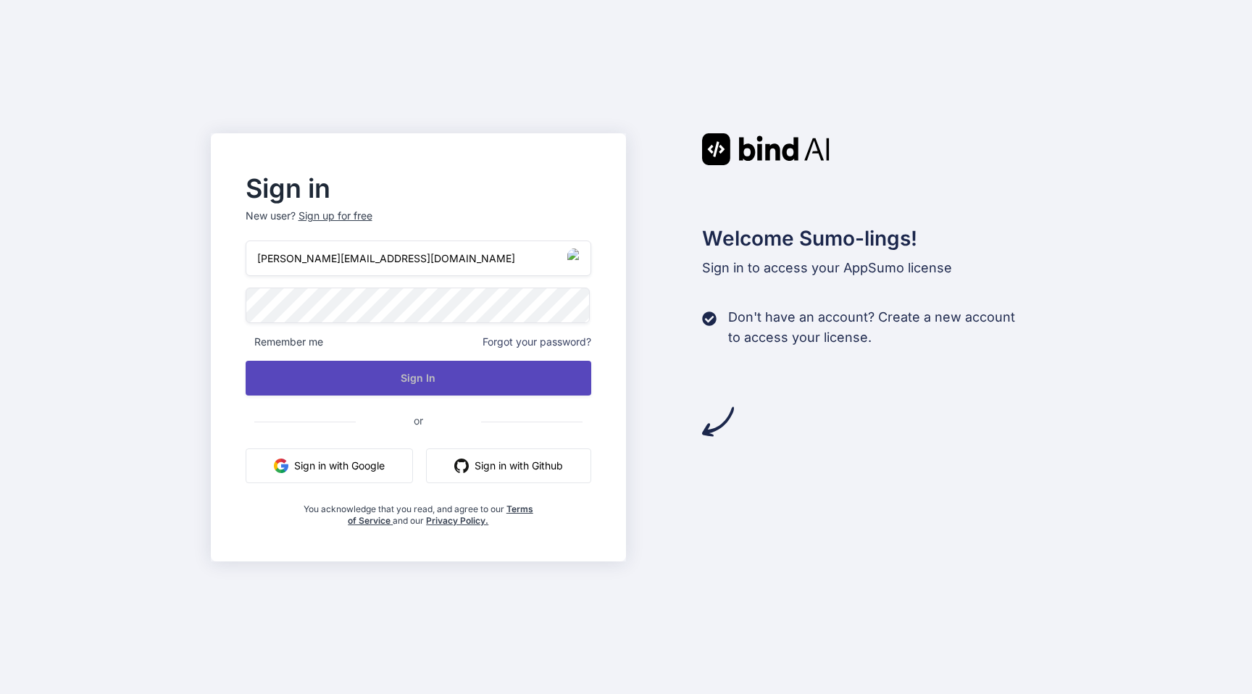
click at [422, 372] on button "Sign In" at bounding box center [419, 378] width 346 height 35
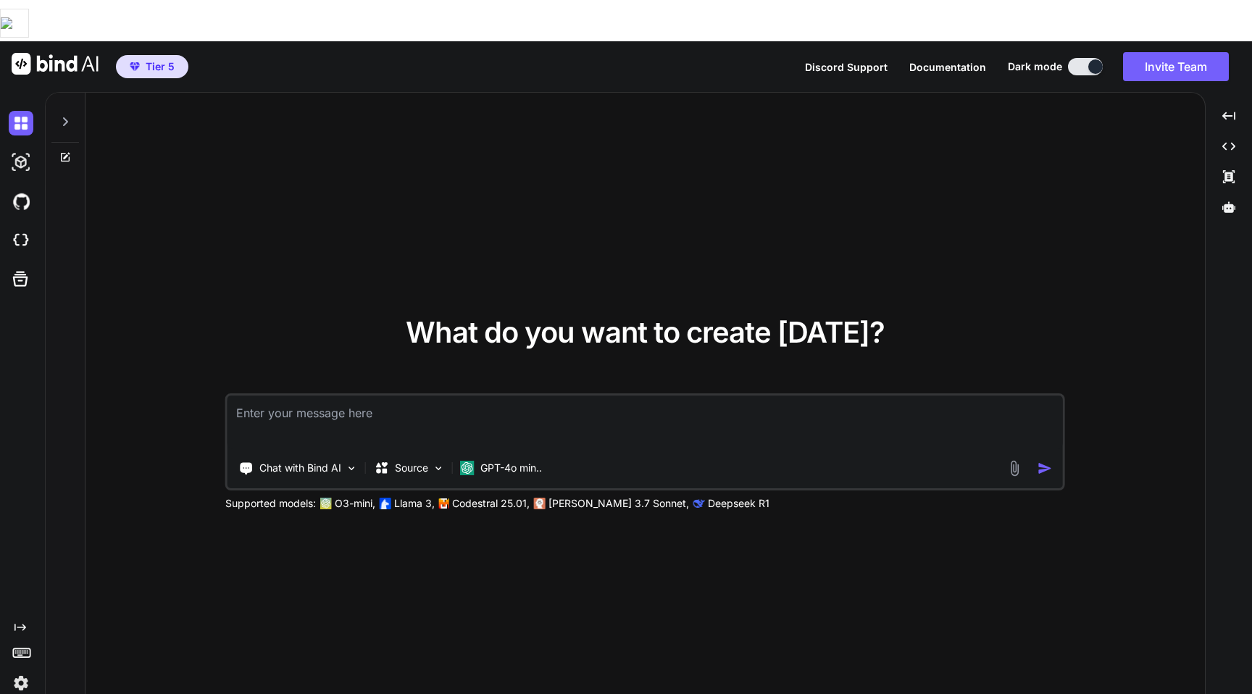
click at [25, 671] on img at bounding box center [21, 683] width 25 height 25
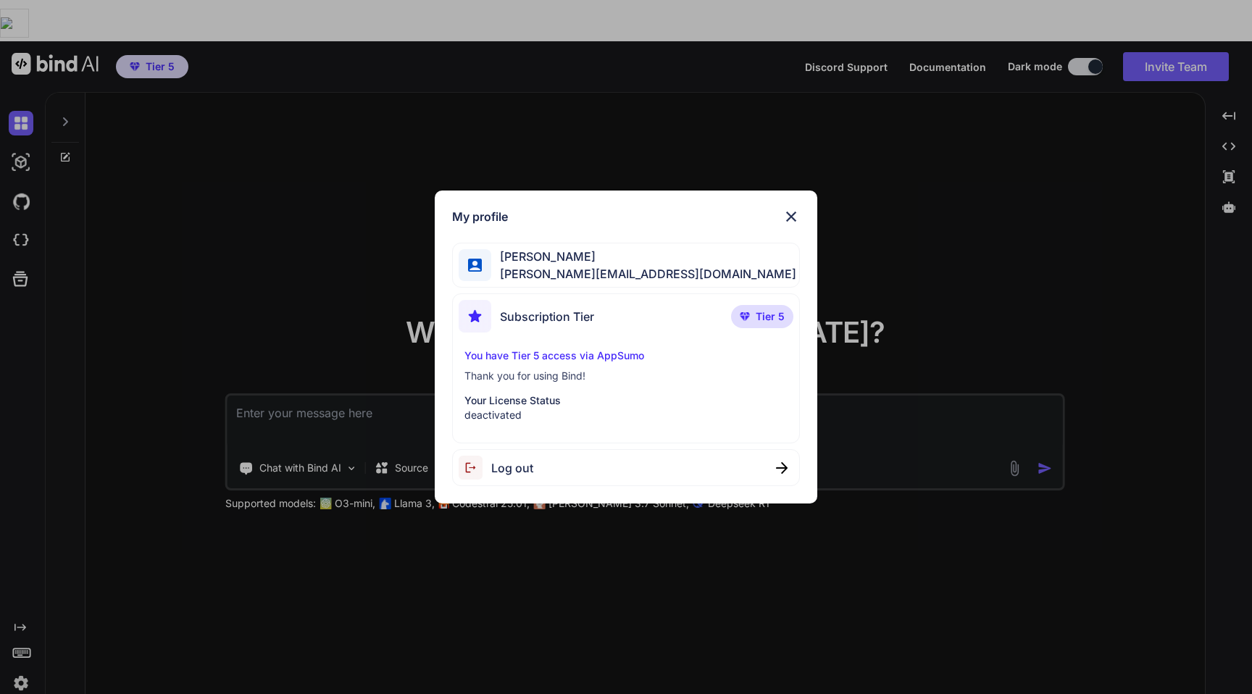
click at [207, 283] on div "My profile [PERSON_NAME] [PERSON_NAME][EMAIL_ADDRESS][DOMAIN_NAME] Subscription…" at bounding box center [626, 347] width 1252 height 694
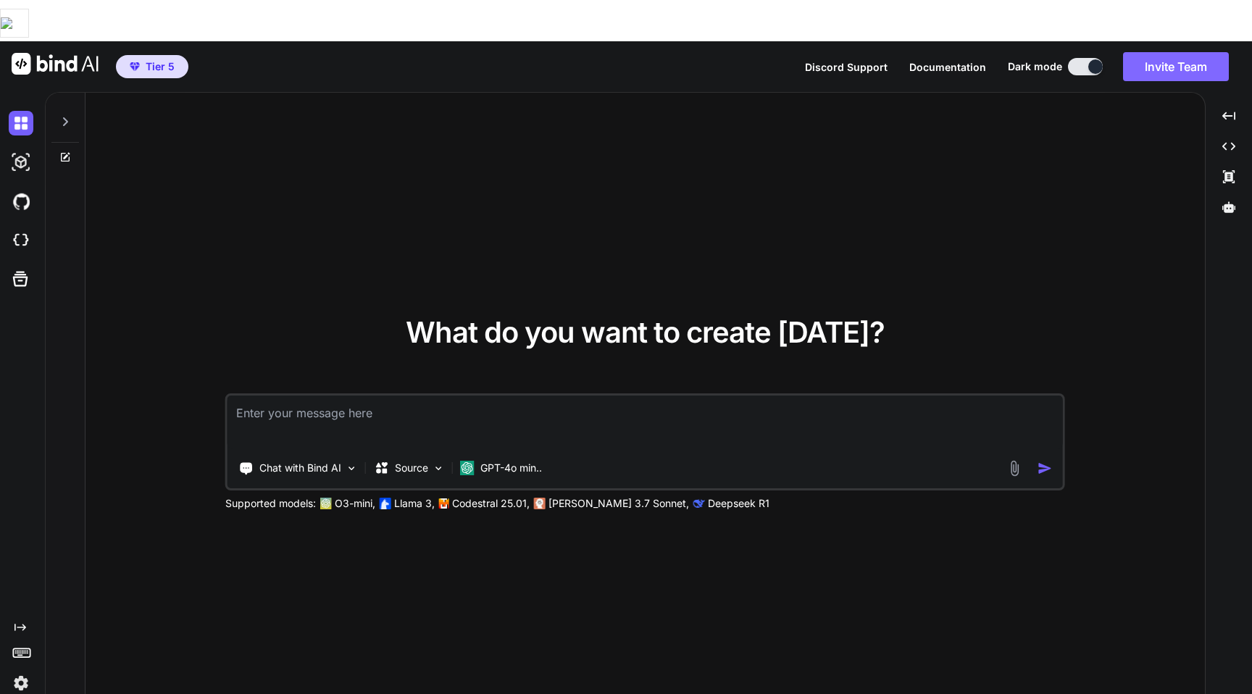
click at [1159, 52] on button "Invite Team" at bounding box center [1176, 66] width 106 height 29
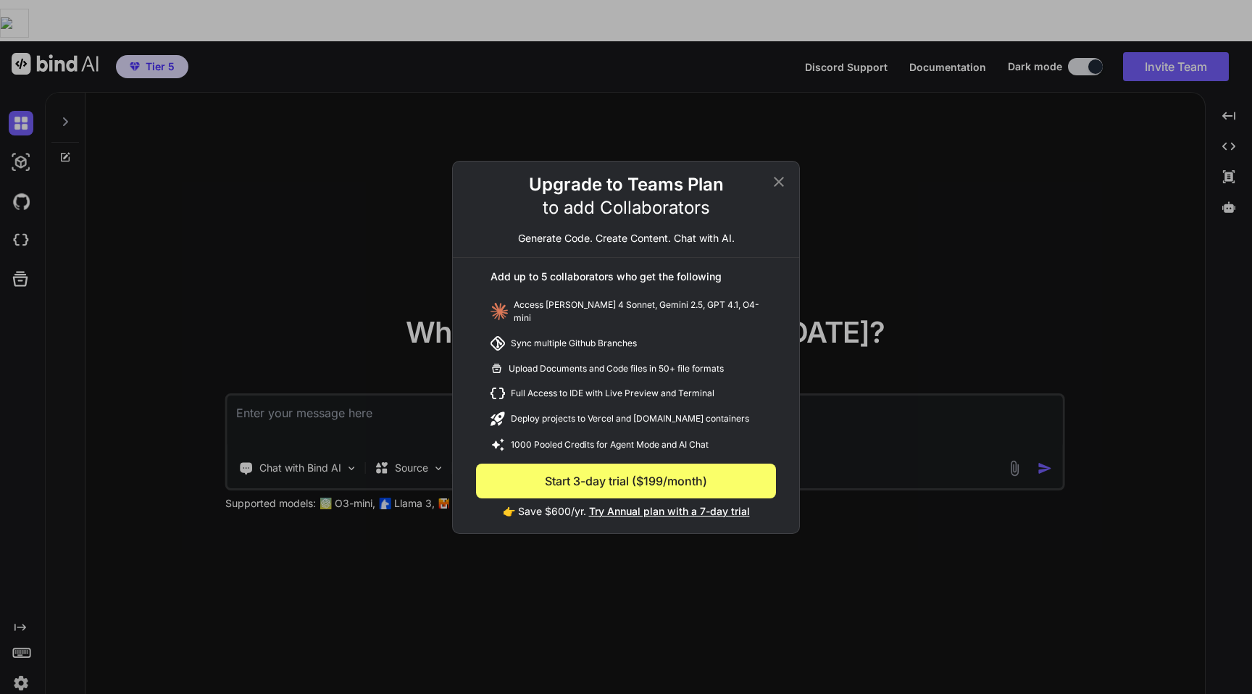
click at [658, 507] on span "Try Annual plan with a 7-day trial" at bounding box center [669, 511] width 161 height 12
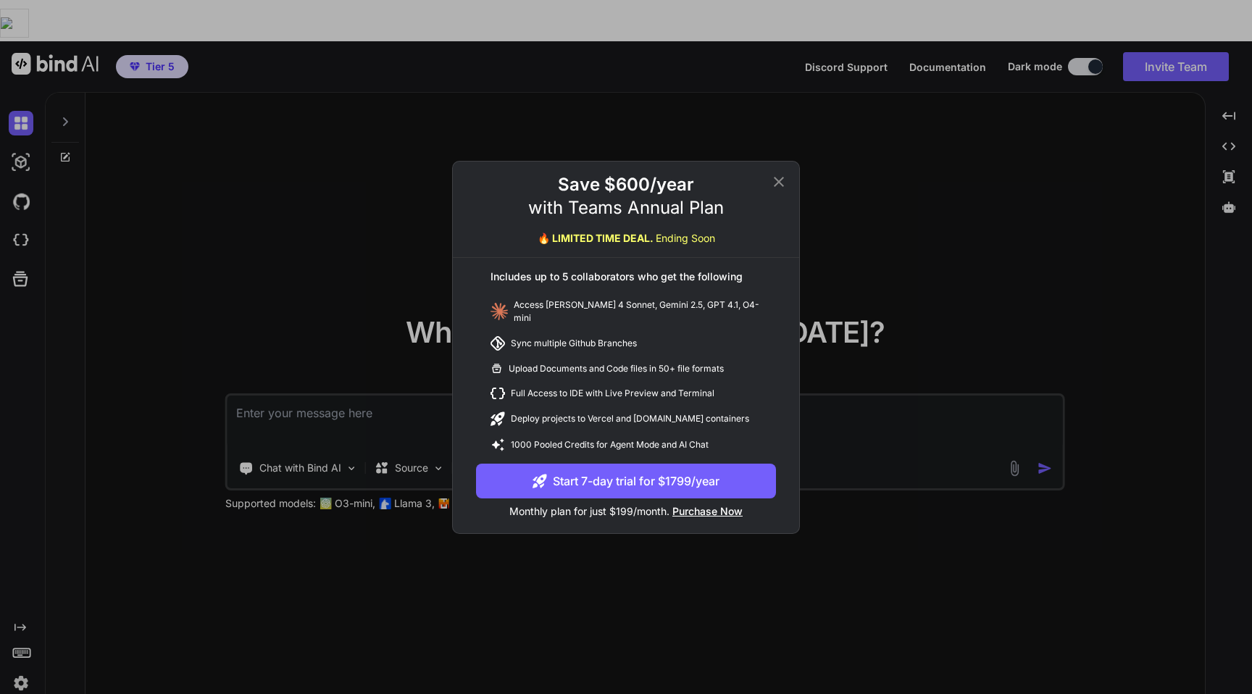
click at [646, 483] on button "Start 7-day trial for $1799/year" at bounding box center [626, 481] width 300 height 35
click at [779, 183] on icon at bounding box center [778, 181] width 17 height 17
